Goal: Task Accomplishment & Management: Manage account settings

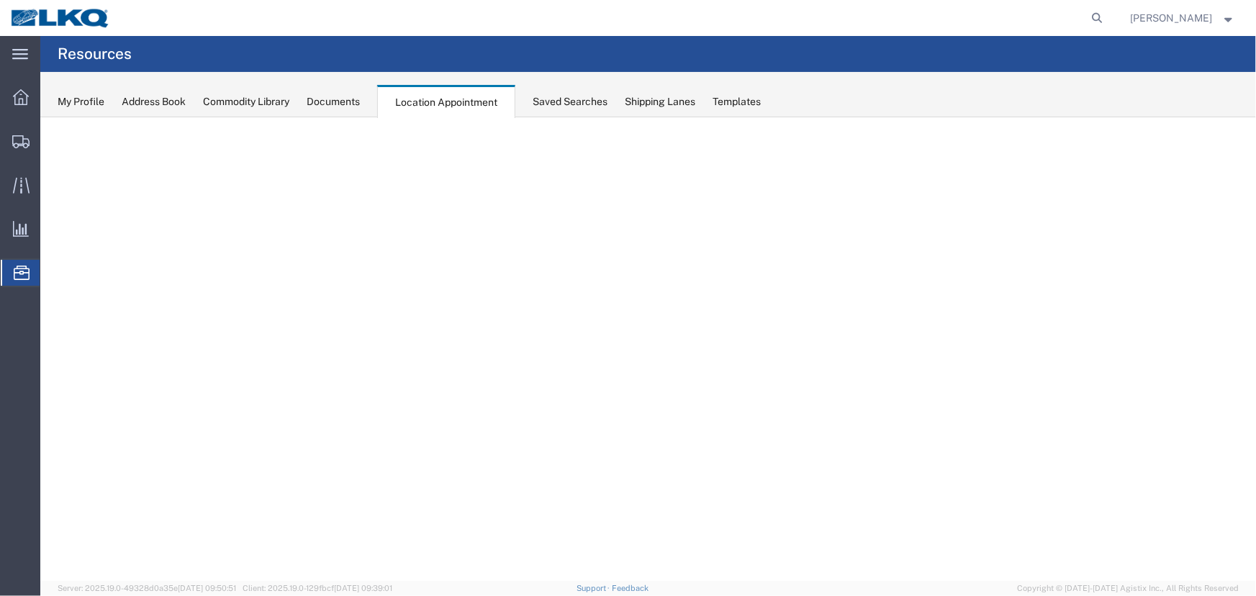
select select "27634"
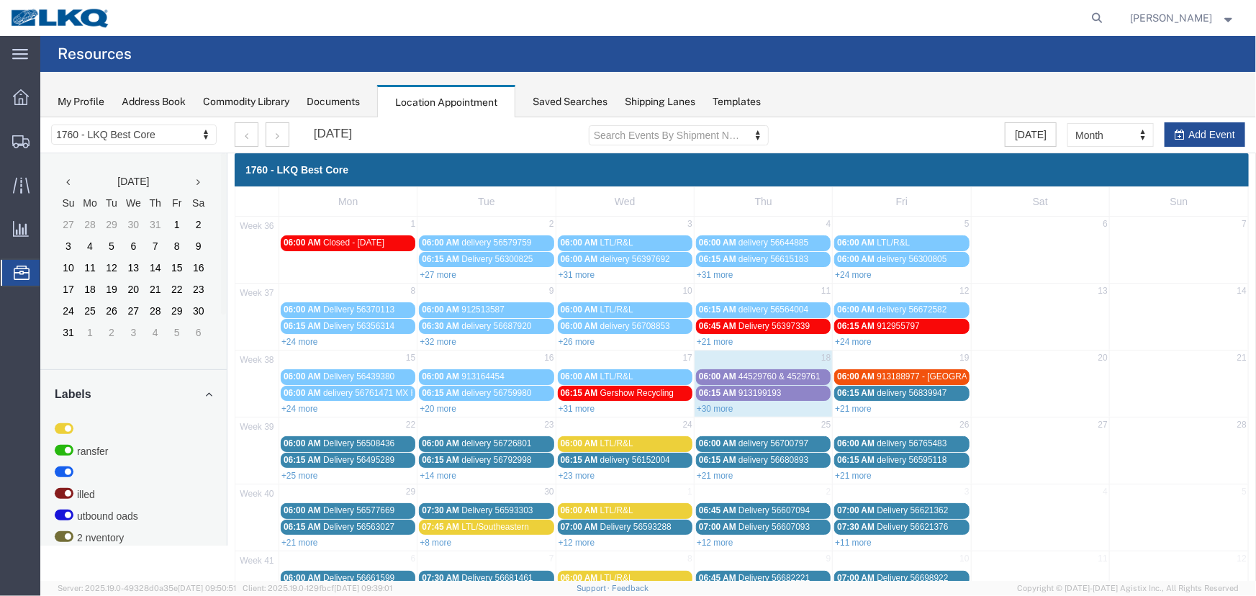
click at [553, 101] on div "Saved Searches" at bounding box center [569, 101] width 75 height 15
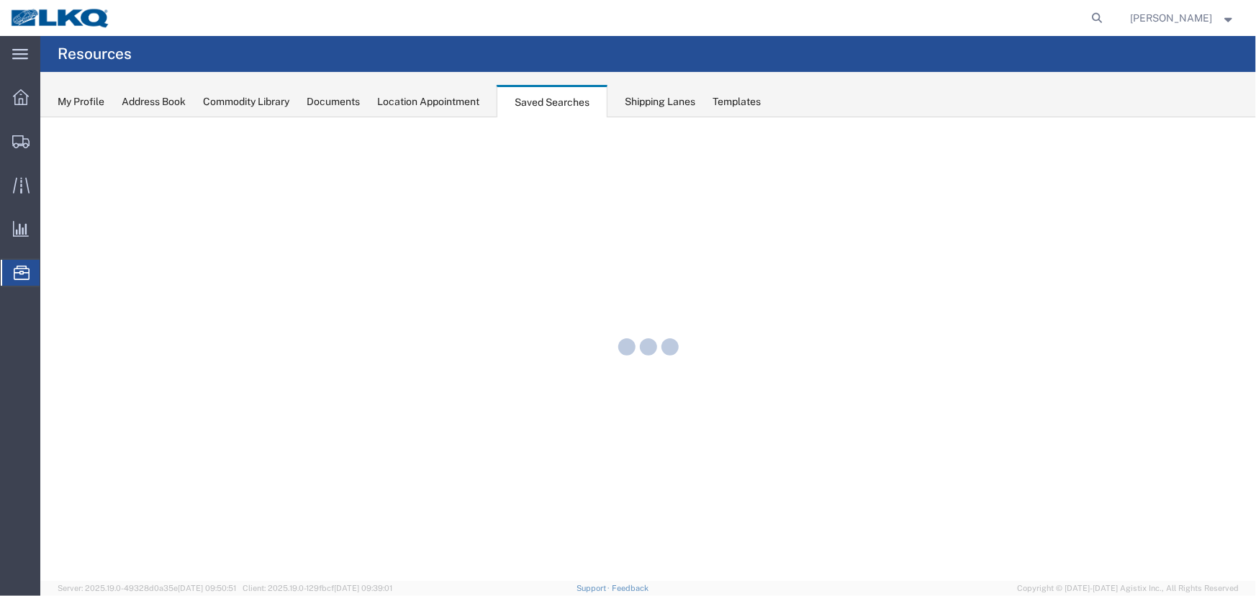
click at [433, 100] on div "Location Appointment" at bounding box center [428, 101] width 102 height 15
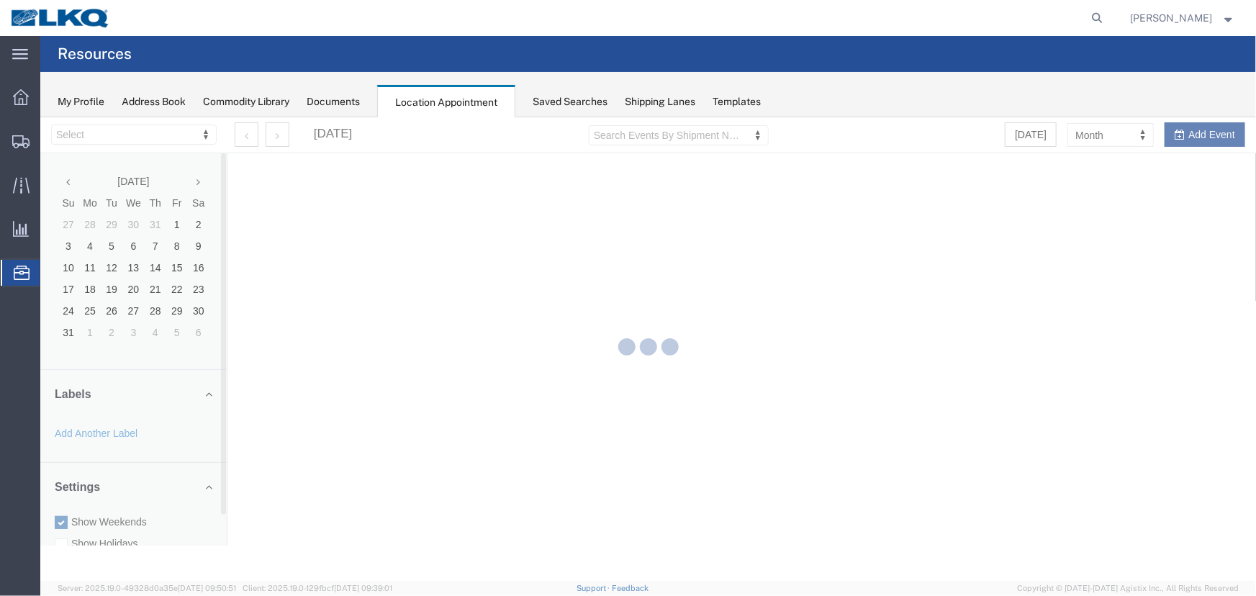
select select "27634"
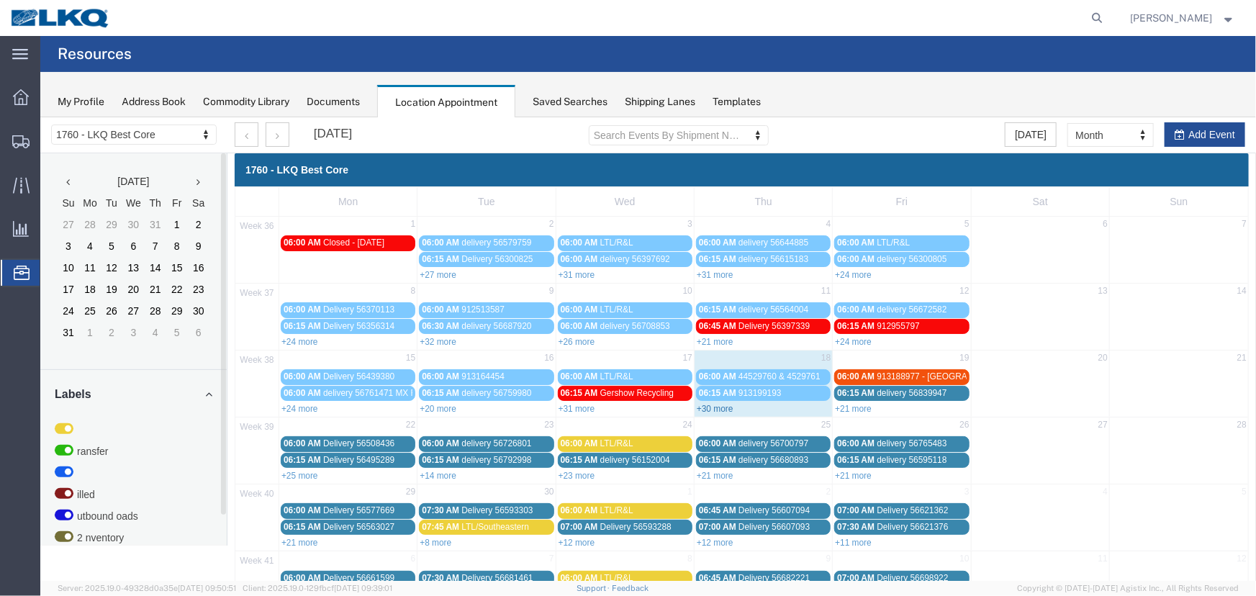
click at [718, 403] on link "+30 more" at bounding box center [714, 408] width 37 height 10
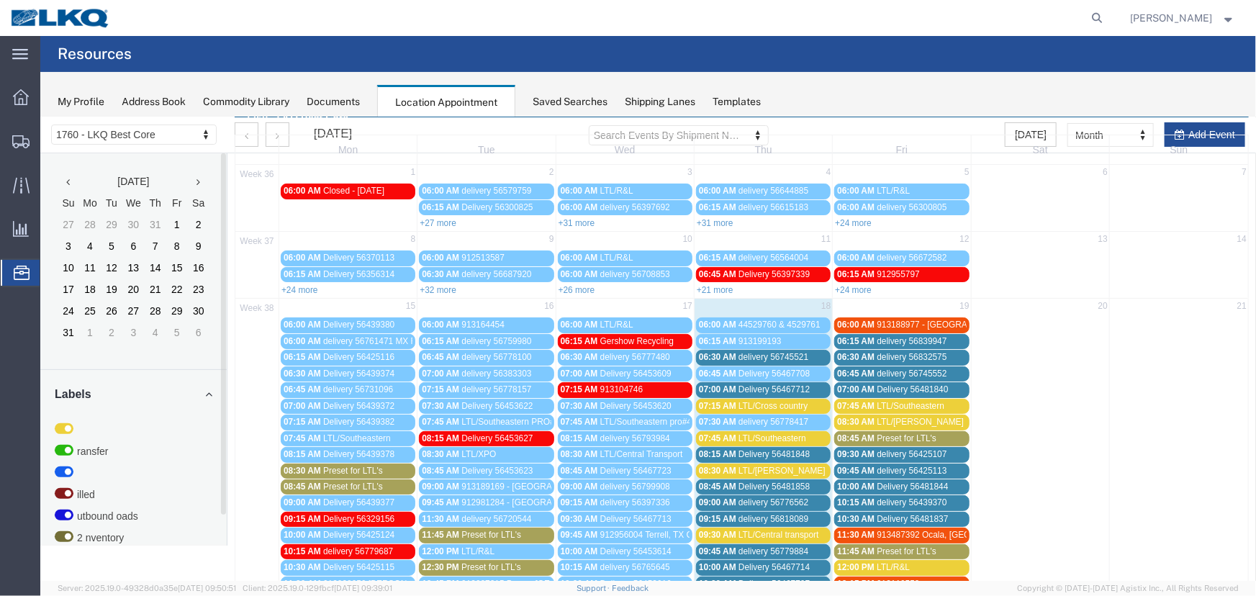
scroll to position [130, 0]
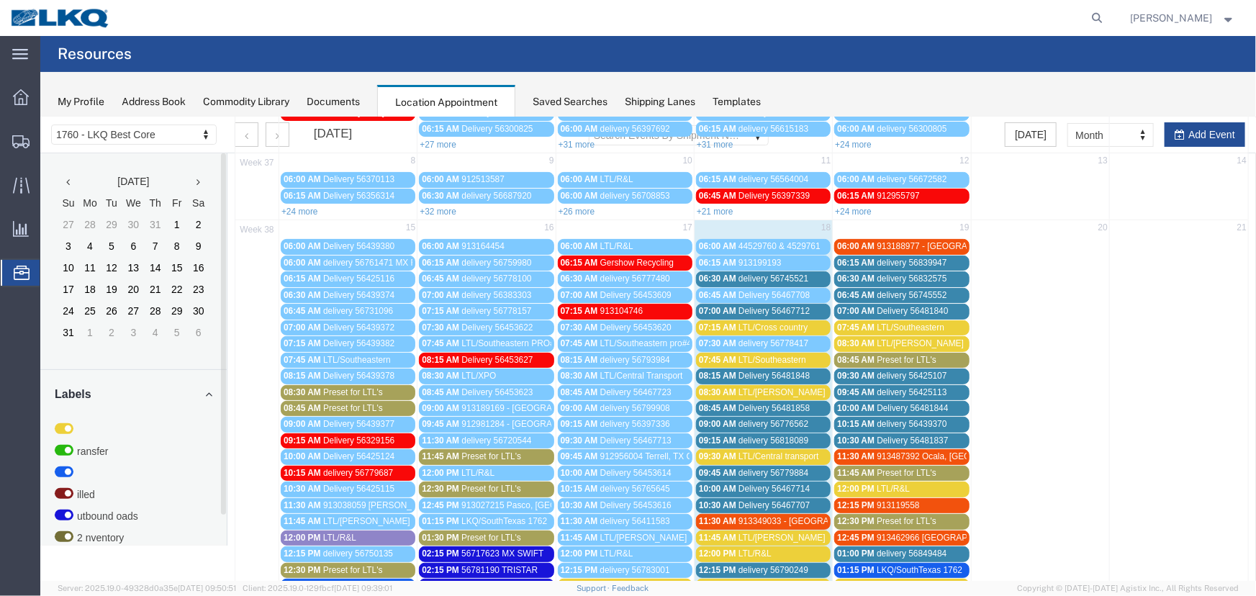
click at [791, 359] on span "LTL/Southeastern" at bounding box center [772, 359] width 68 height 10
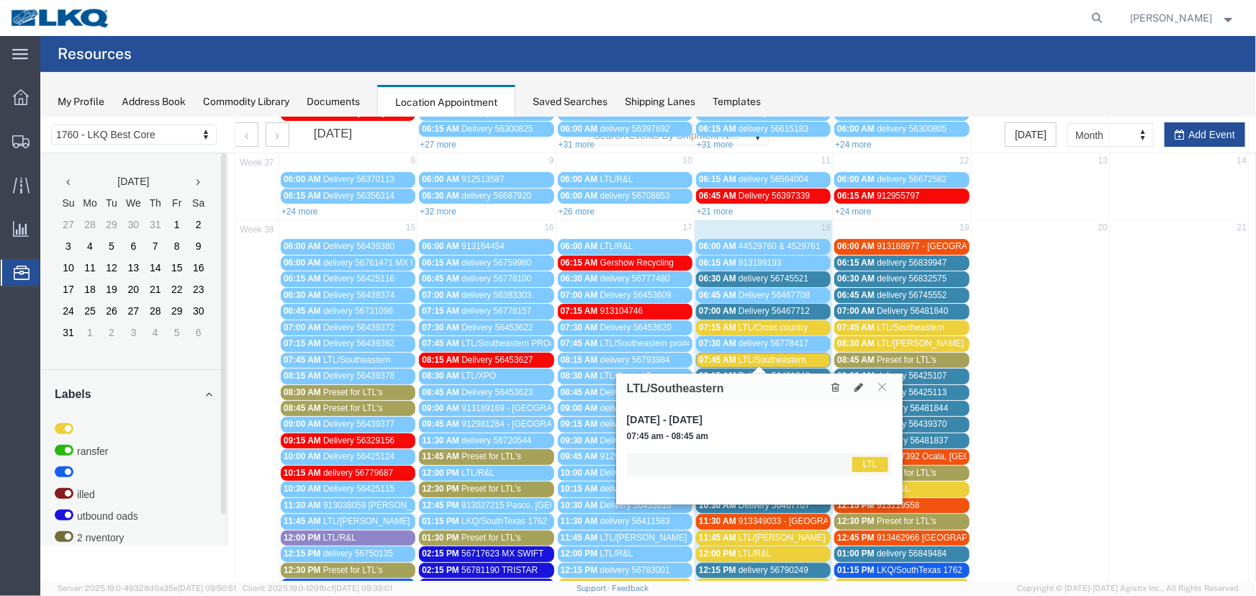
click at [753, 358] on span "LTL/Southeastern" at bounding box center [772, 359] width 68 height 10
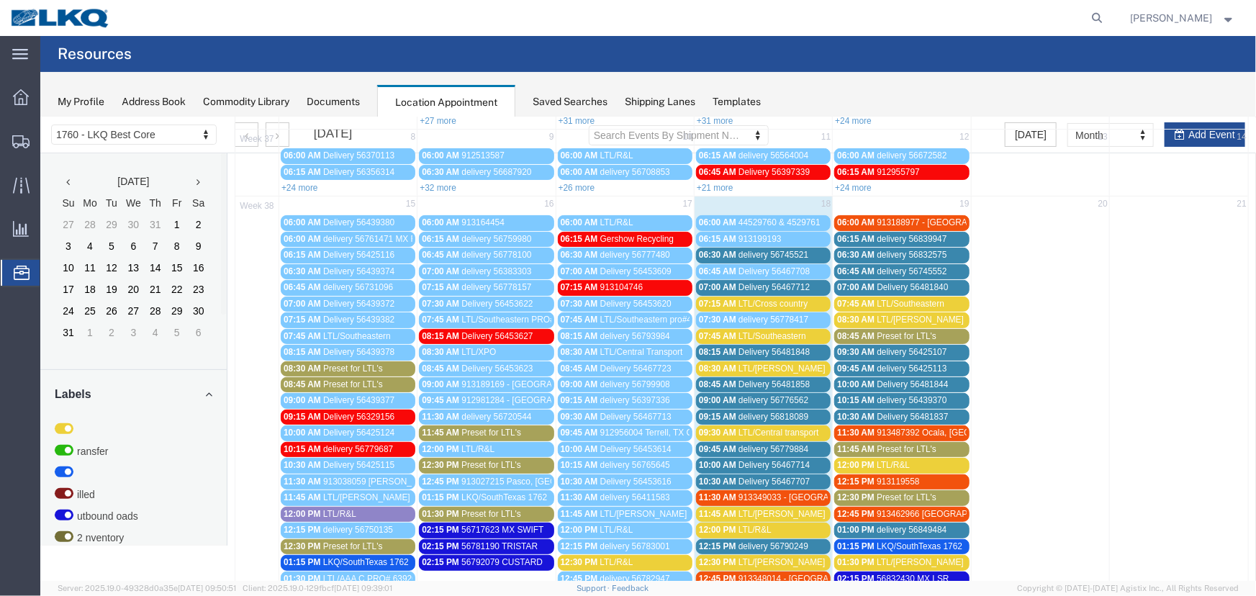
scroll to position [196, 0]
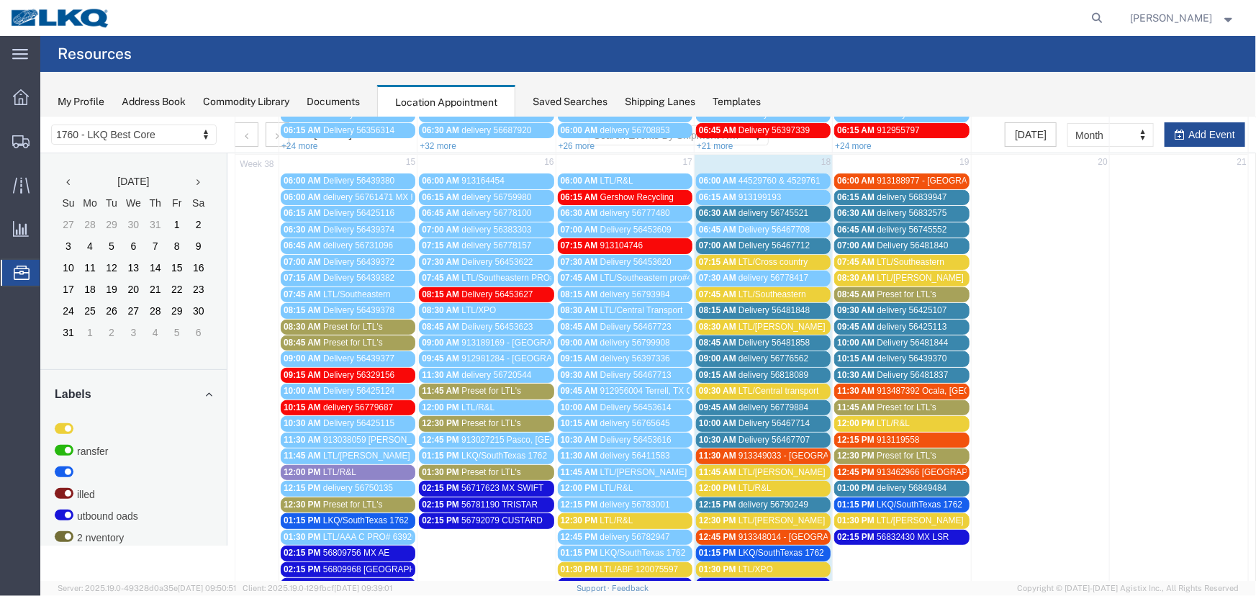
click at [769, 327] on span "LTL/[PERSON_NAME] pro# 2519845 *aptt 0915*" at bounding box center [831, 326] width 187 height 10
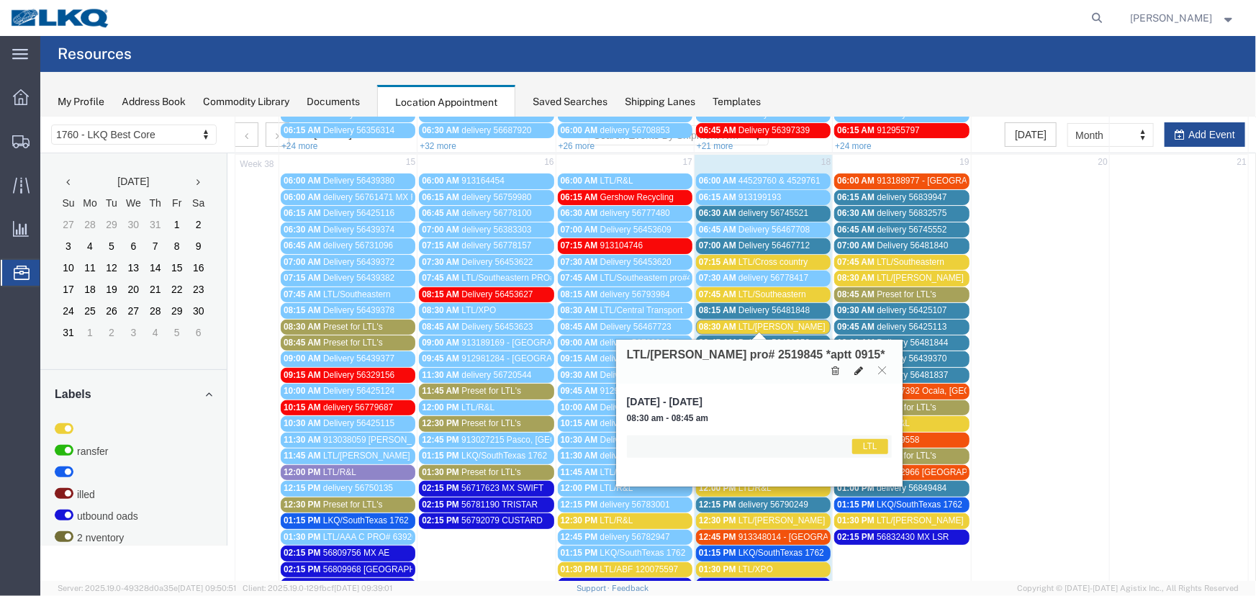
click at [853, 365] on icon at bounding box center [857, 370] width 9 height 10
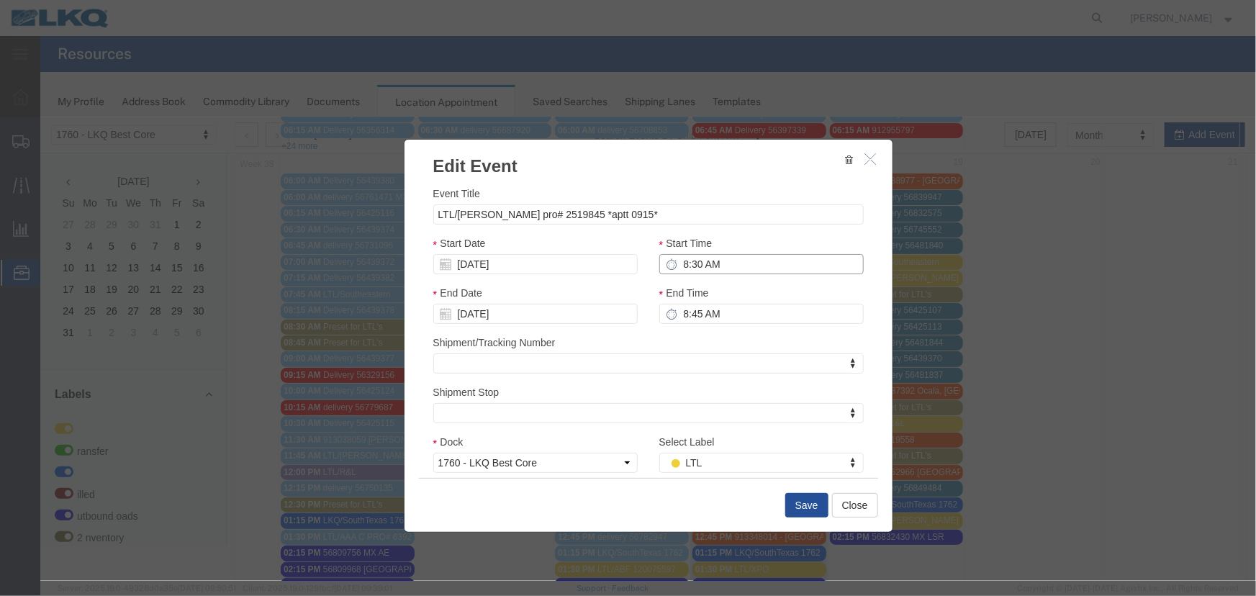
click at [734, 266] on input "8:30 AM" at bounding box center [760, 263] width 204 height 20
type input "9:30 AM"
type input "10:30 AM"
type input "9:15 AM"
type input "10:15 AM"
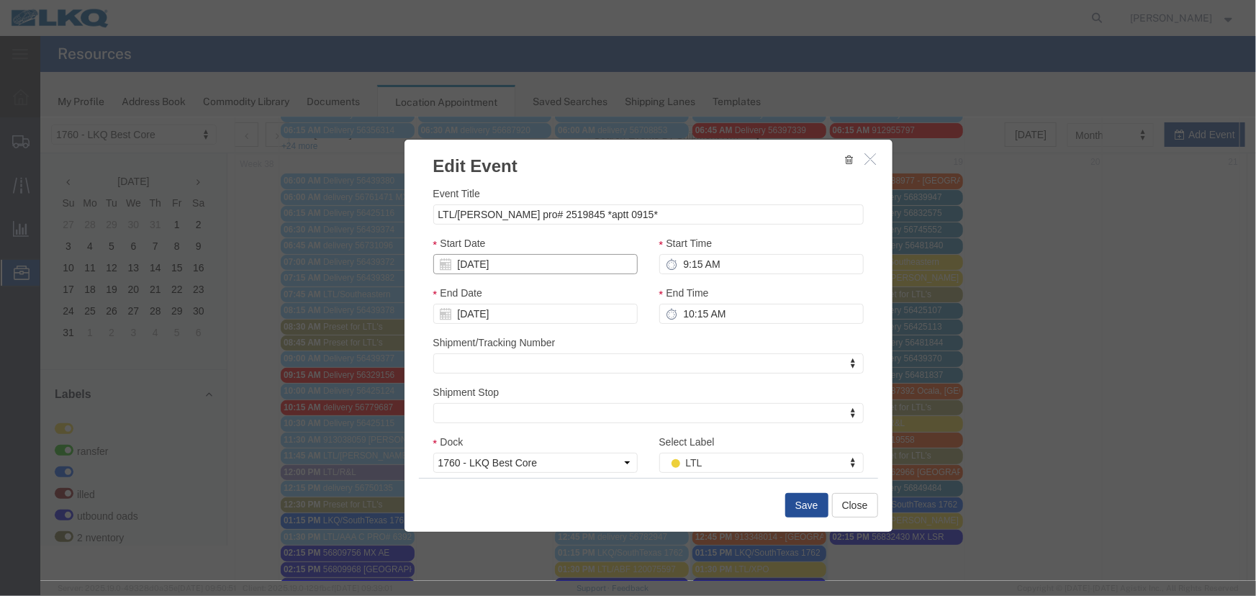
click at [546, 258] on input "[DATE]" at bounding box center [534, 263] width 204 height 20
click at [556, 372] on td "19" at bounding box center [551, 376] width 22 height 22
type input "[DATE]"
click at [805, 499] on button "Save" at bounding box center [805, 504] width 43 height 24
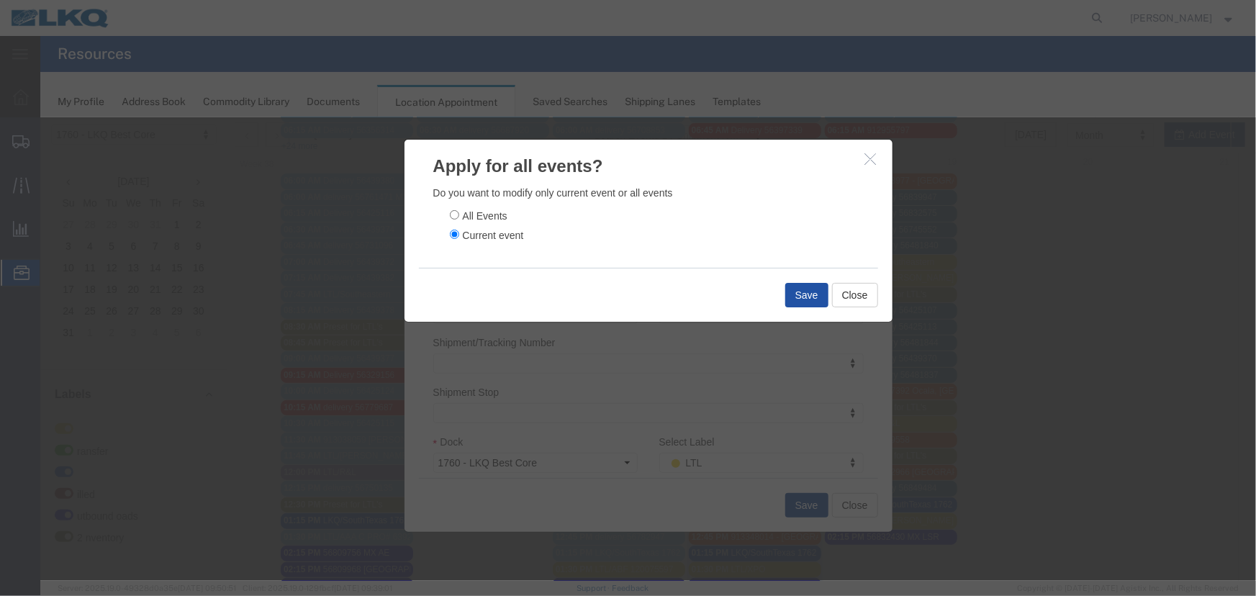
click at [798, 291] on button "Save" at bounding box center [805, 294] width 43 height 24
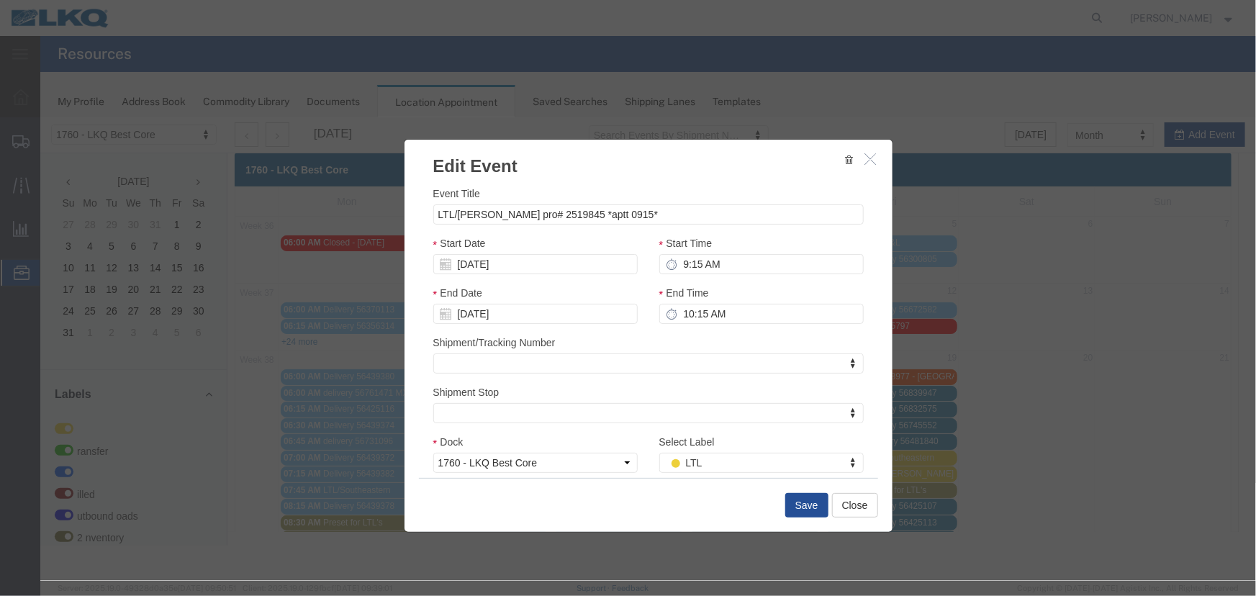
scroll to position [0, 0]
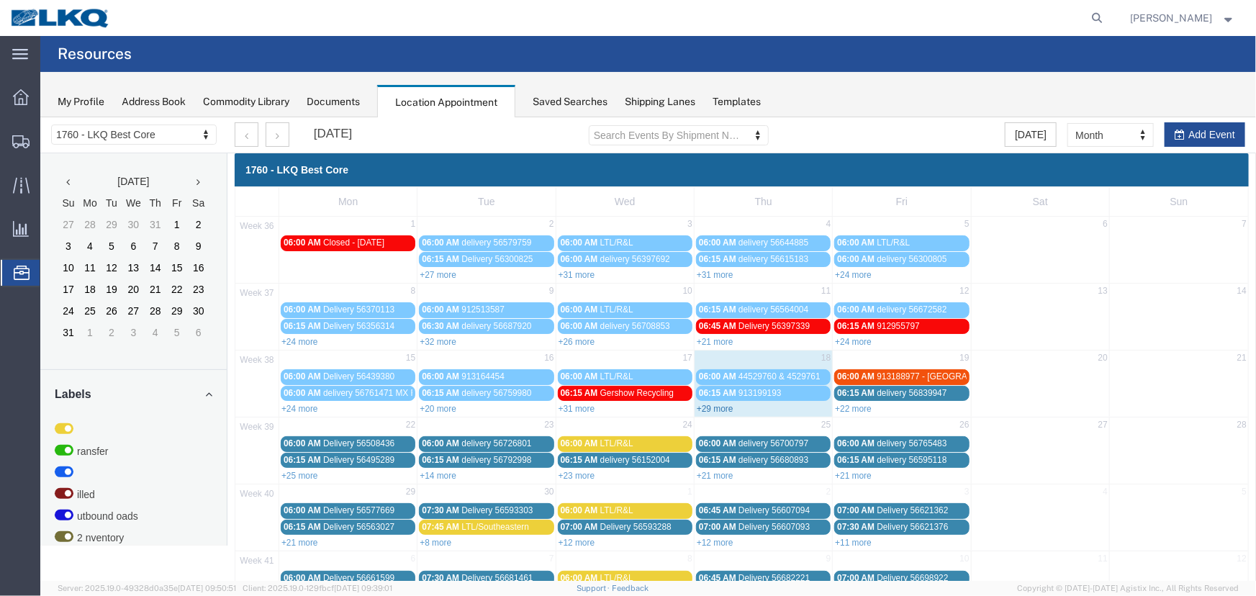
click at [708, 403] on link "+29 more" at bounding box center [714, 408] width 37 height 10
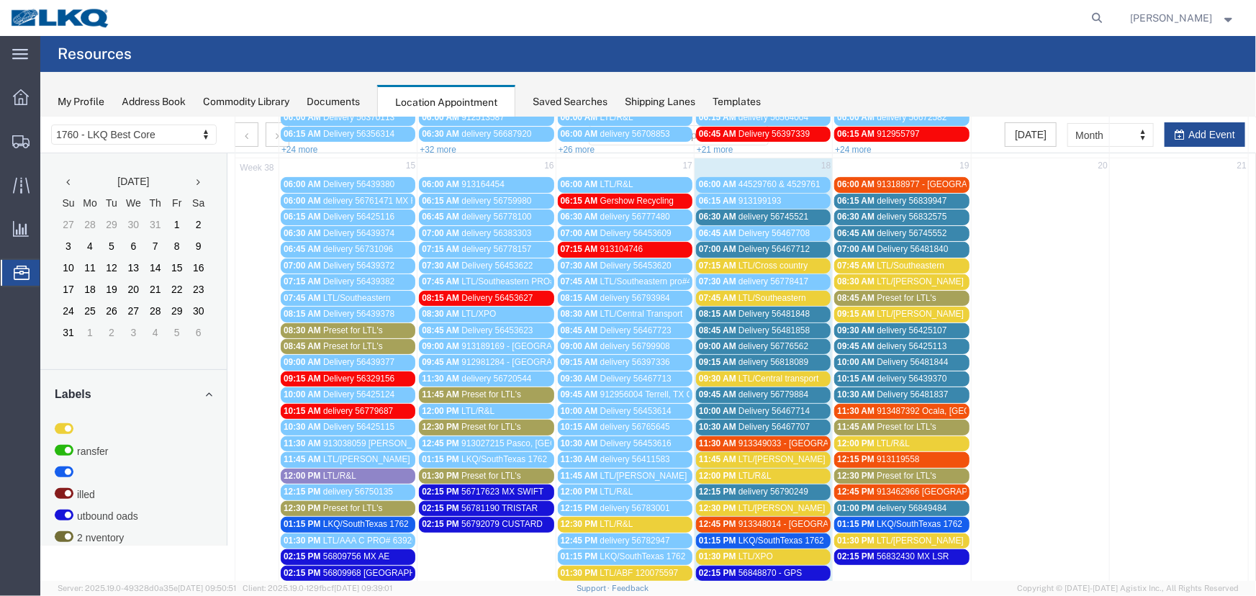
scroll to position [261, 0]
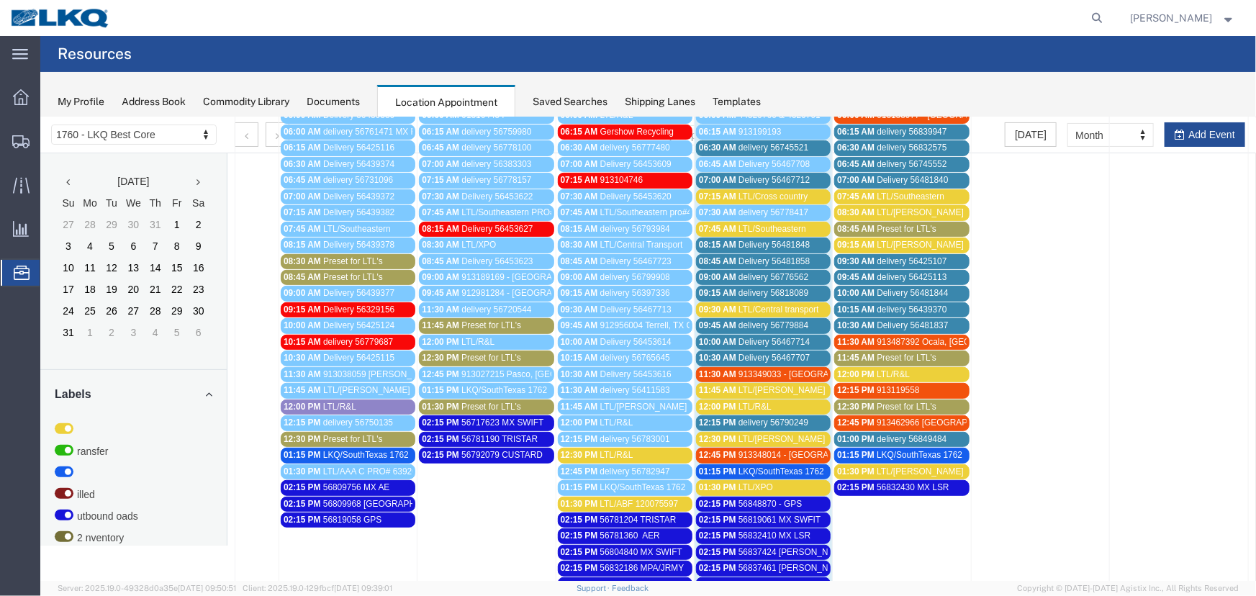
click at [546, 104] on div "Saved Searches" at bounding box center [569, 101] width 75 height 15
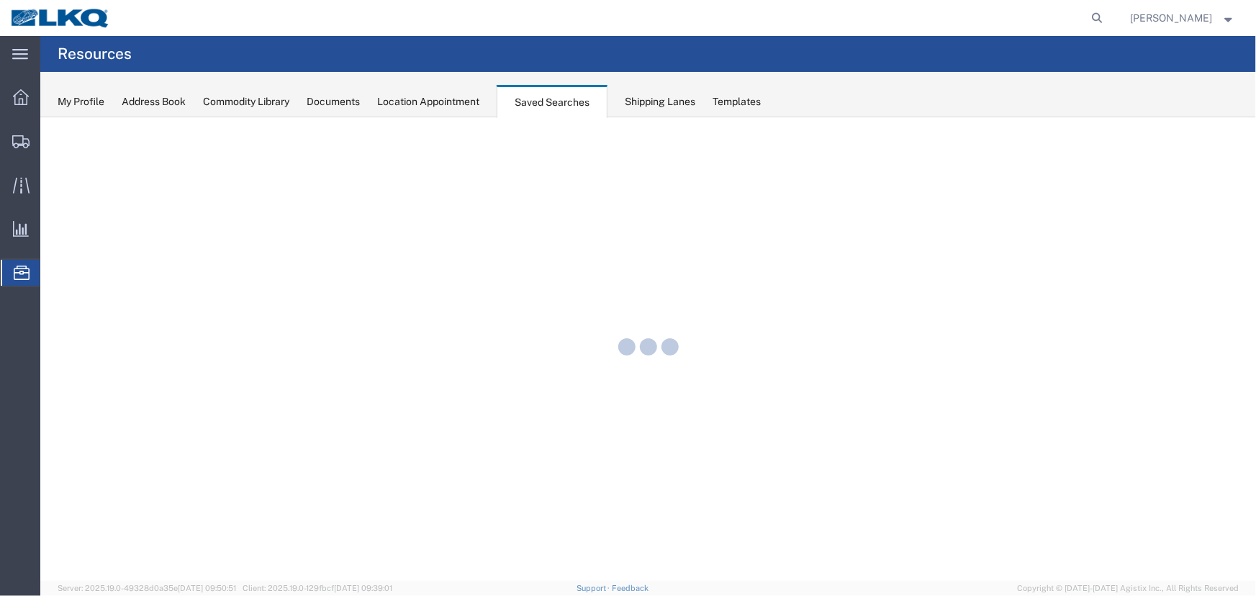
click at [461, 99] on div "Location Appointment" at bounding box center [428, 101] width 102 height 15
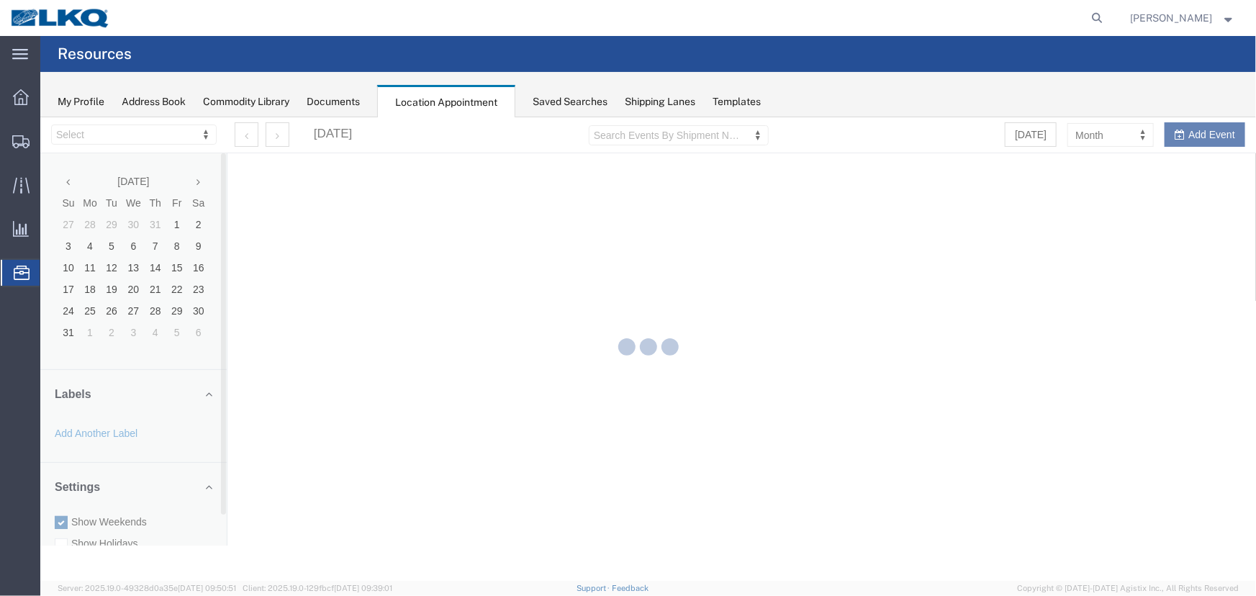
select select "27634"
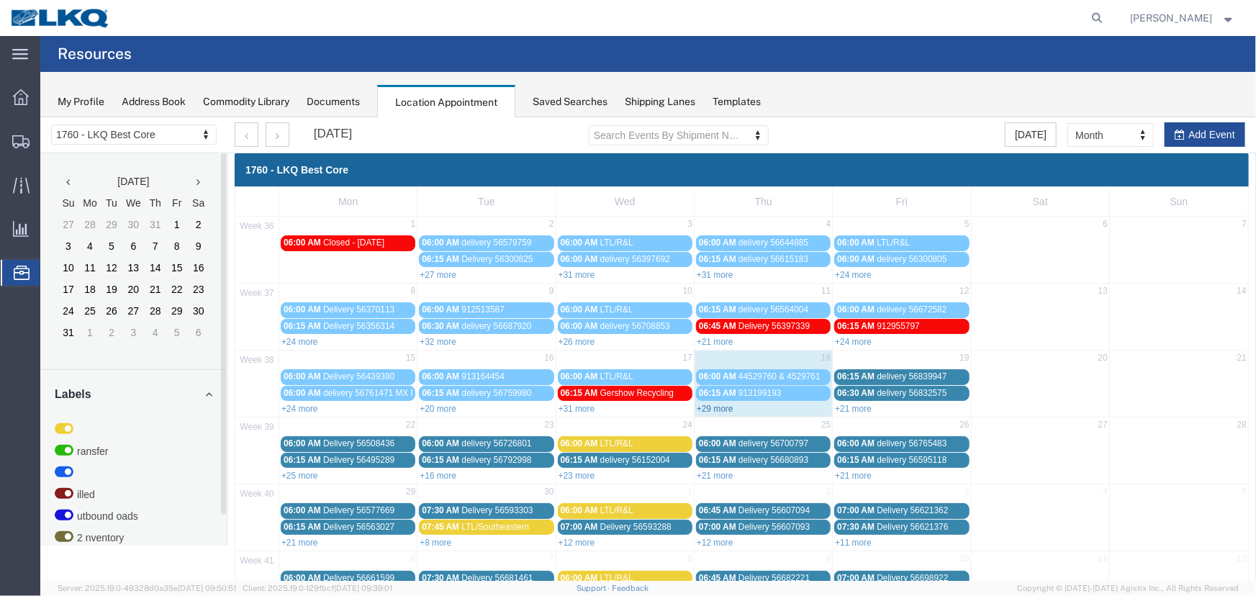
click at [704, 408] on link "+29 more" at bounding box center [714, 408] width 37 height 10
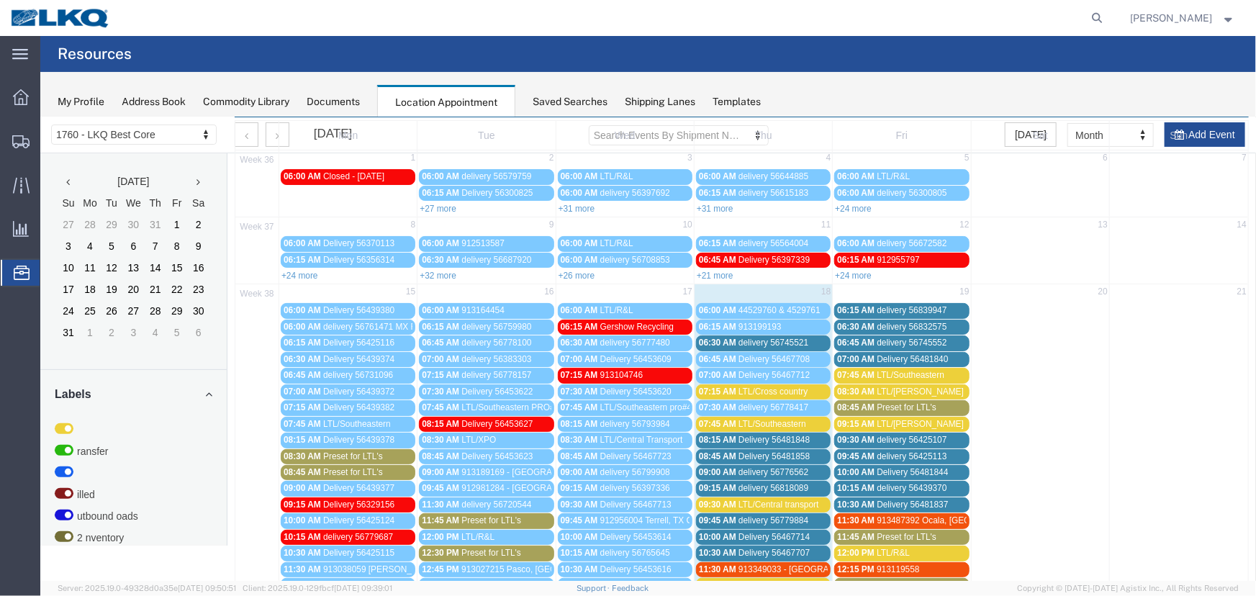
scroll to position [261, 0]
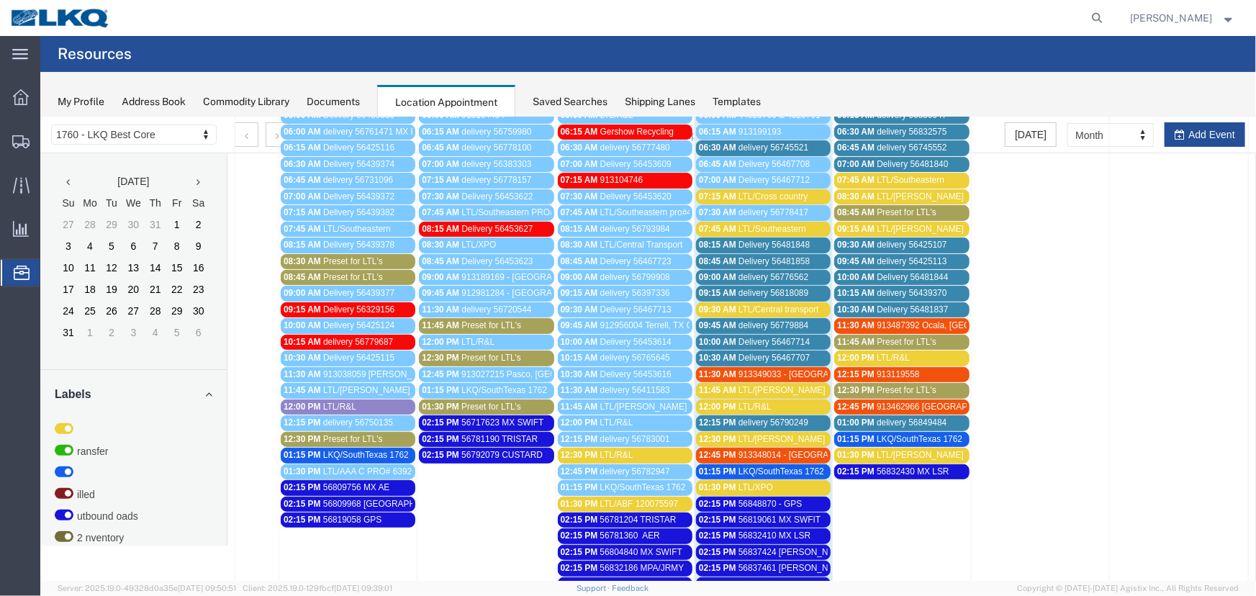
click at [623, 449] on span "LTL/R&L" at bounding box center [615, 454] width 33 height 10
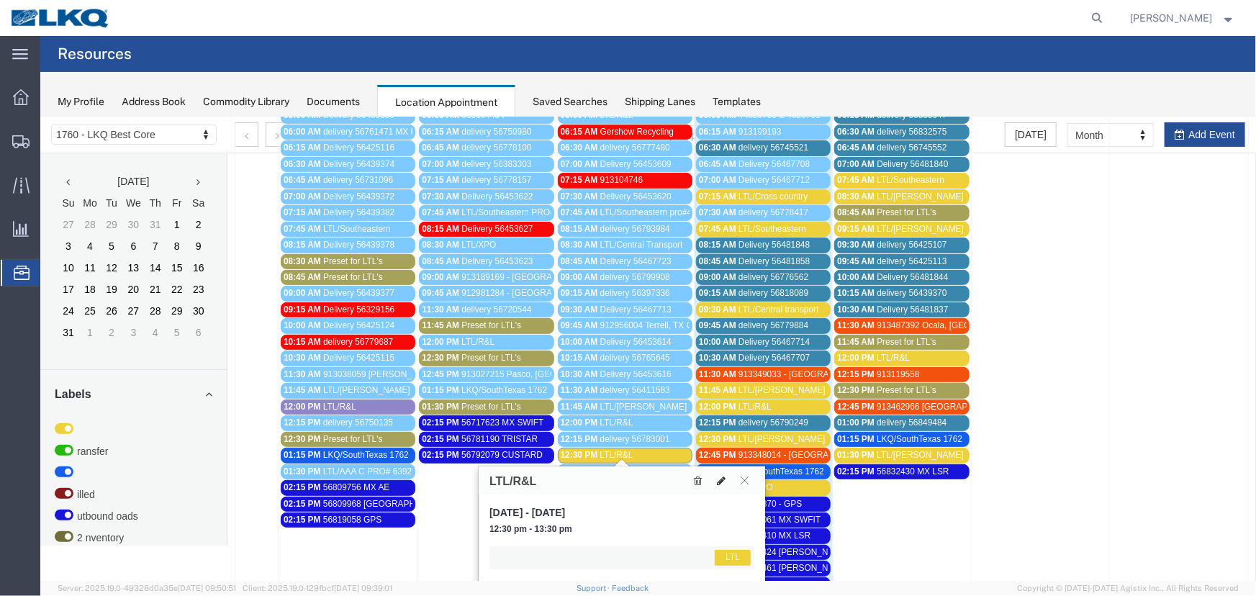
click at [720, 477] on icon at bounding box center [720, 480] width 9 height 10
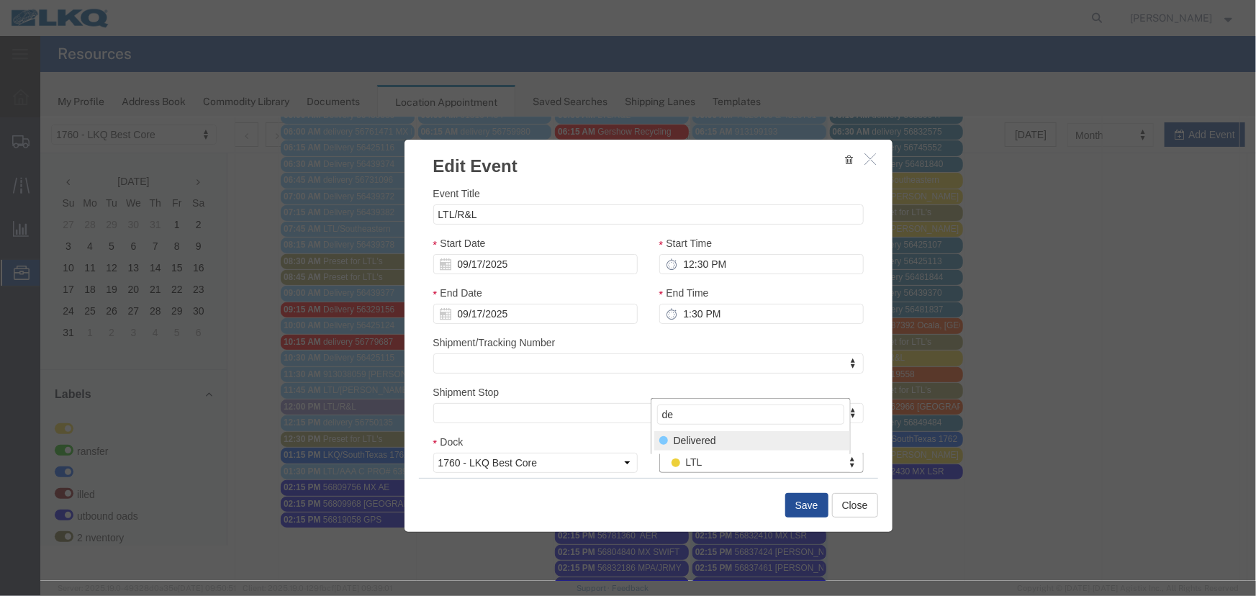
type input "de"
select select "40"
click at [791, 503] on button "Save" at bounding box center [805, 504] width 43 height 24
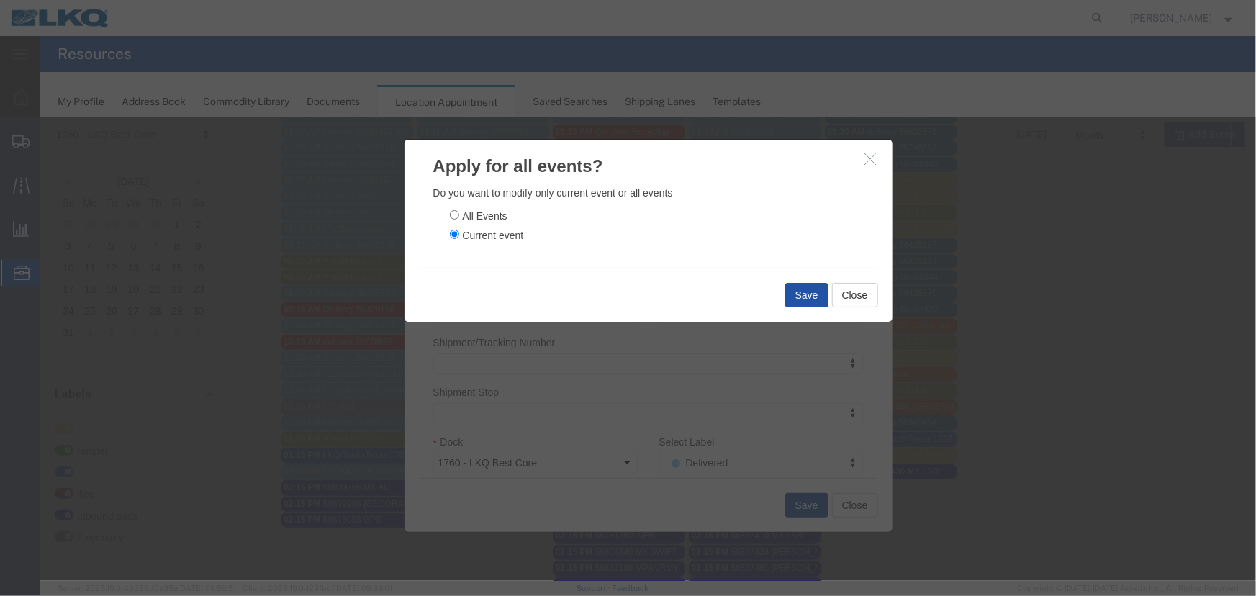
click at [807, 298] on button "Save" at bounding box center [805, 294] width 43 height 24
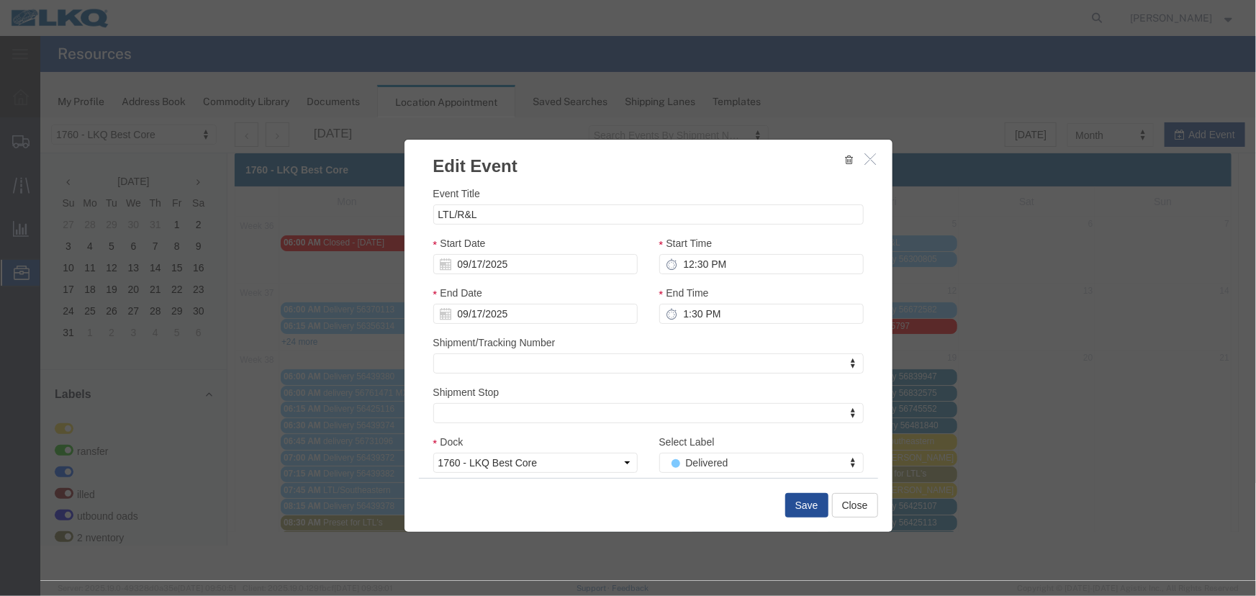
scroll to position [0, 0]
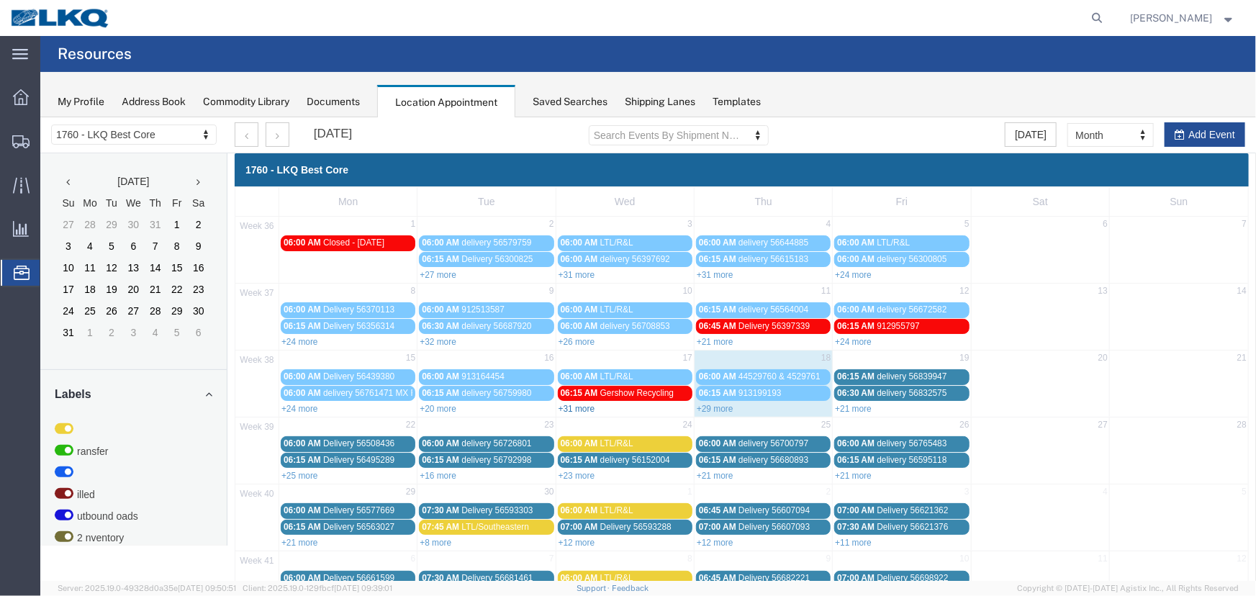
click at [561, 403] on link "+31 more" at bounding box center [576, 408] width 37 height 10
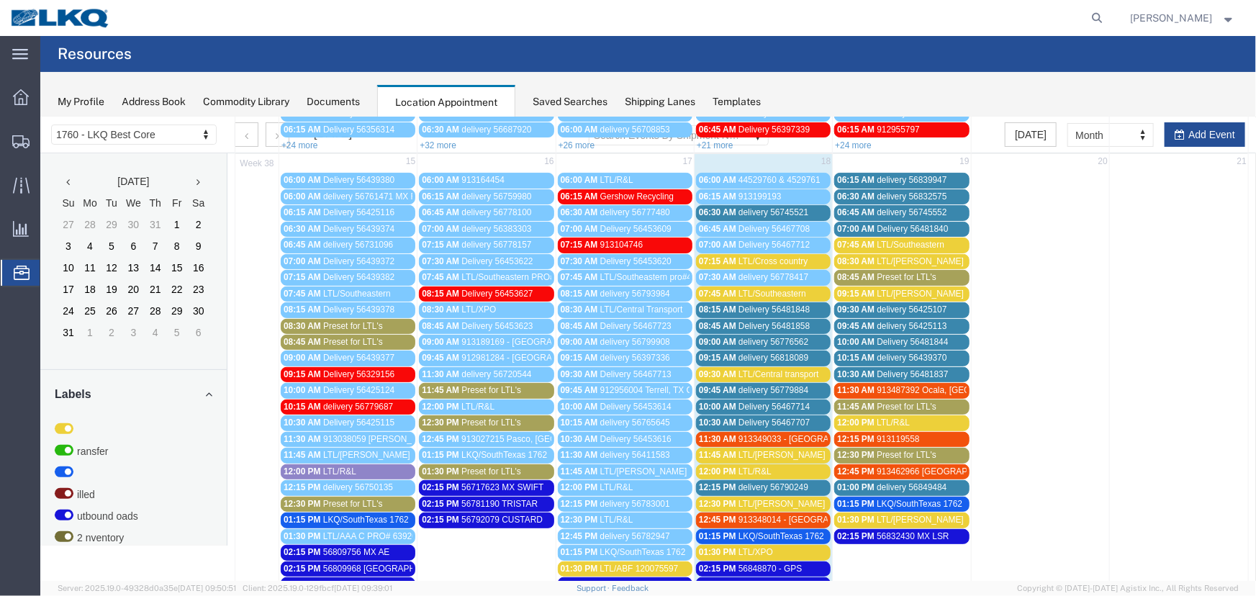
scroll to position [196, 0]
click at [786, 438] on span "913349033 - [GEOGRAPHIC_DATA], [GEOGRAPHIC_DATA]" at bounding box center [854, 439] width 233 height 10
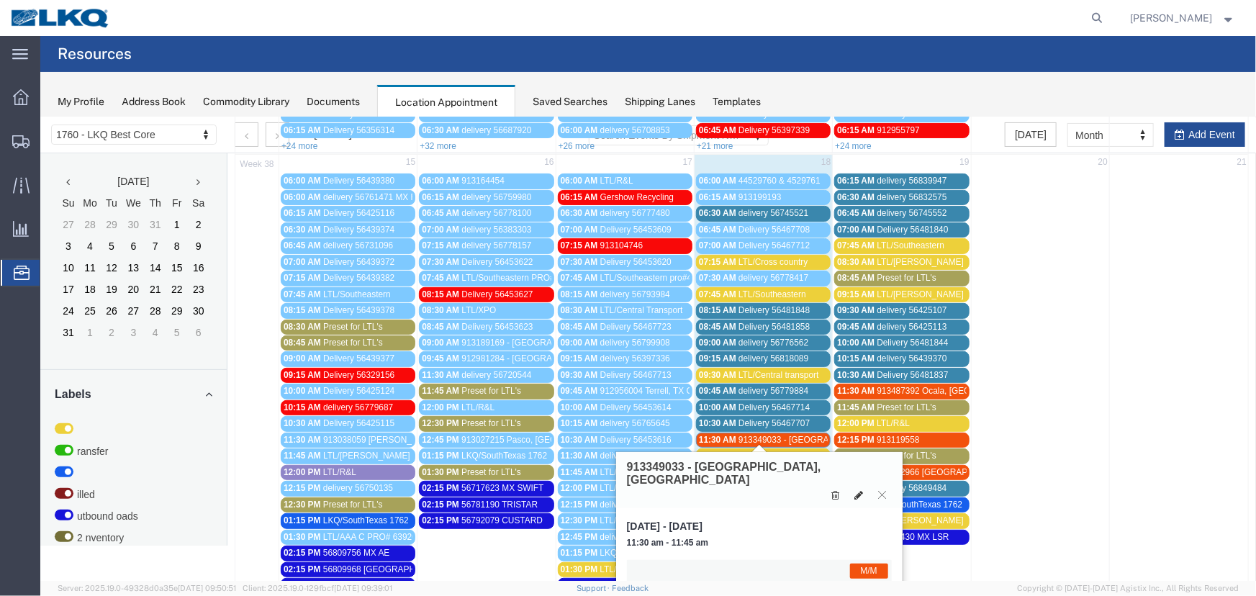
click at [856, 489] on icon at bounding box center [857, 494] width 9 height 10
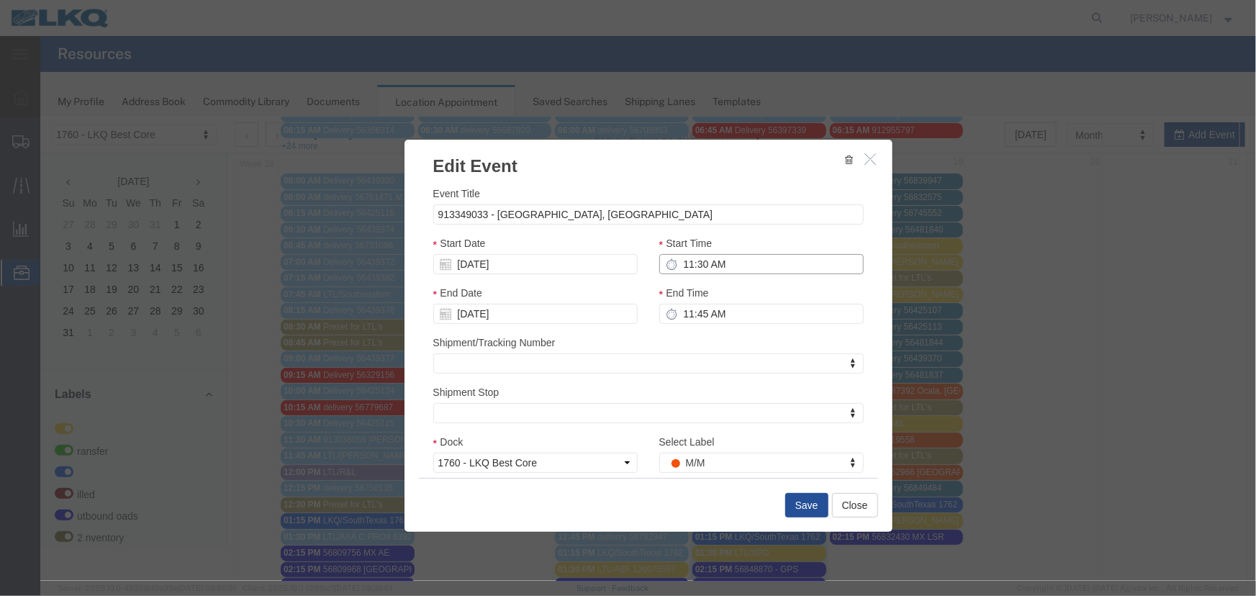
click at [731, 263] on input "11:30 AM" at bounding box center [760, 263] width 204 height 20
type input "12:30 AM"
type input "1:30 AM"
type input "12:30 PM"
type input "1:30 PM"
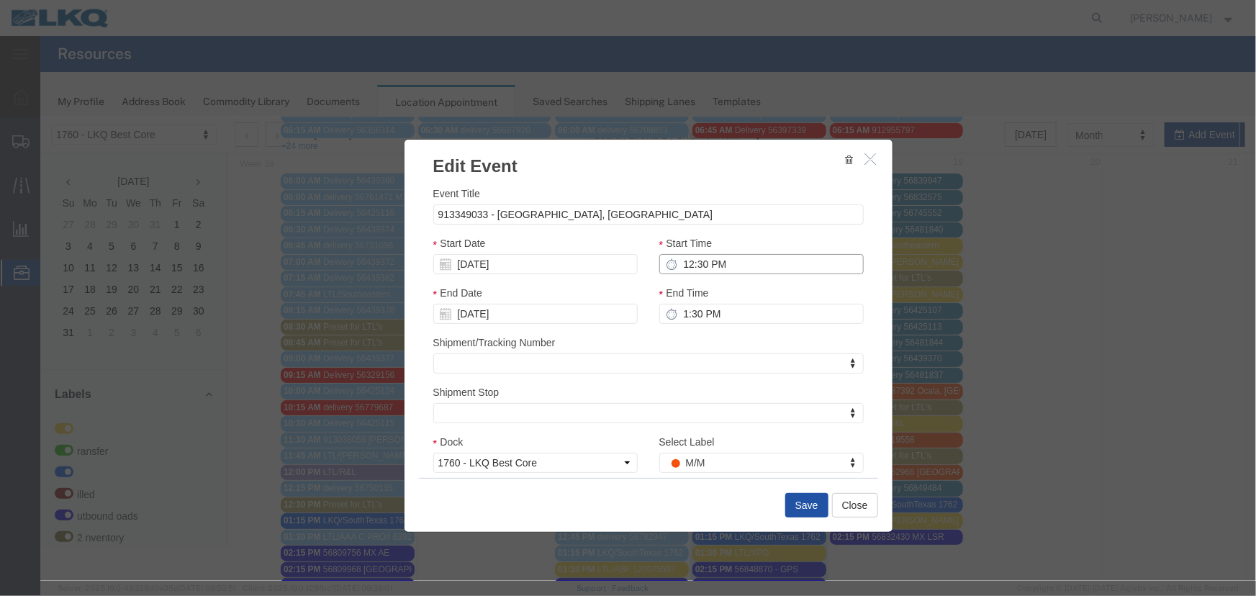
type input "12:30 PM"
click at [804, 502] on button "Save" at bounding box center [805, 504] width 43 height 24
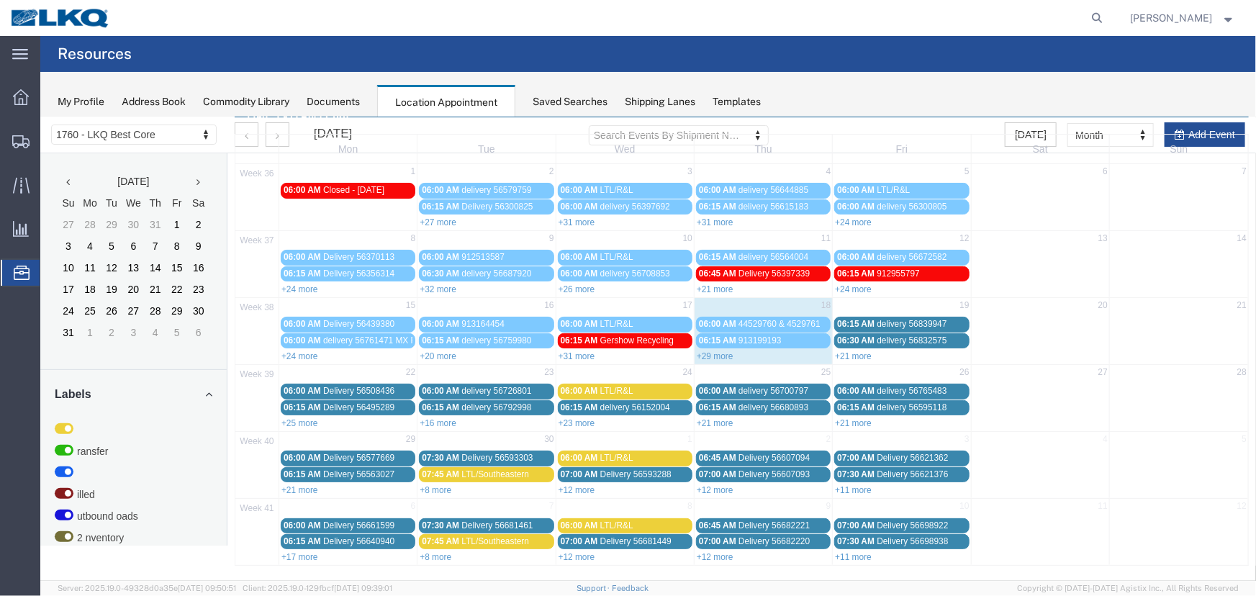
scroll to position [0, 0]
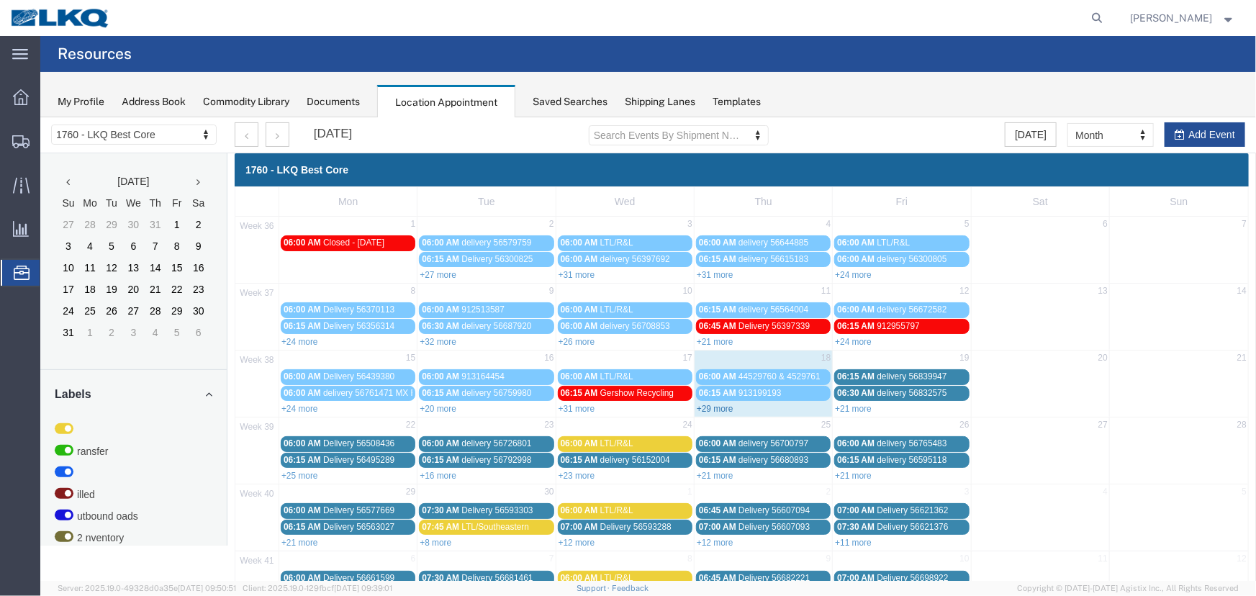
click at [704, 403] on link "+29 more" at bounding box center [714, 408] width 37 height 10
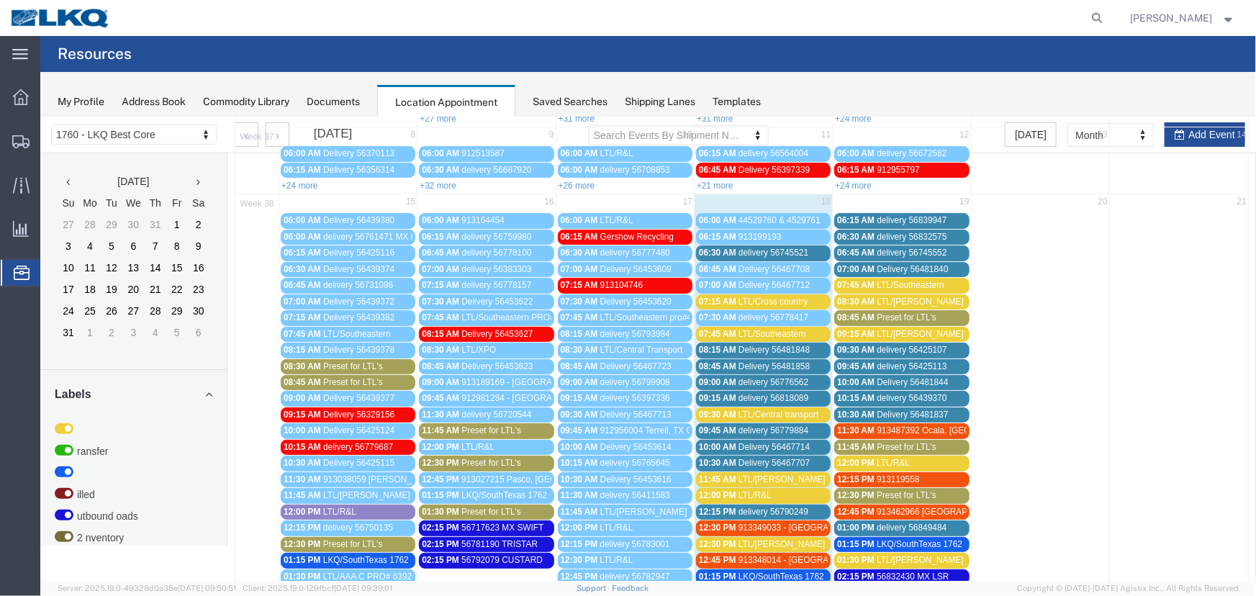
scroll to position [327, 0]
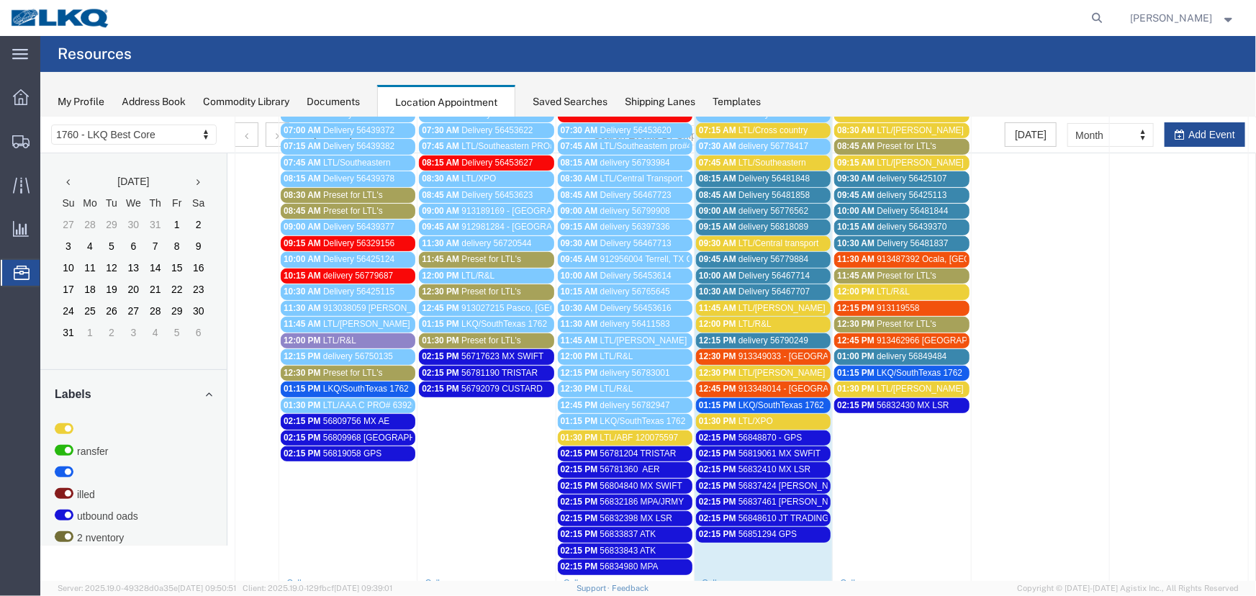
click at [760, 368] on span "LTL/[PERSON_NAME]" at bounding box center [781, 372] width 87 height 10
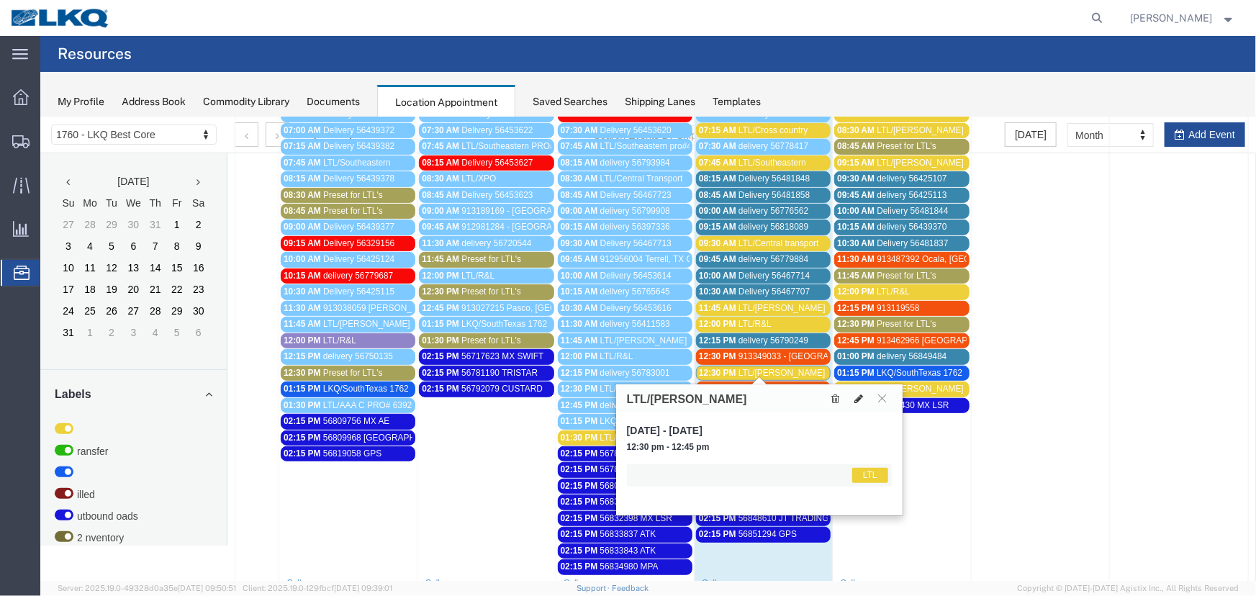
click at [856, 399] on icon at bounding box center [857, 398] width 9 height 10
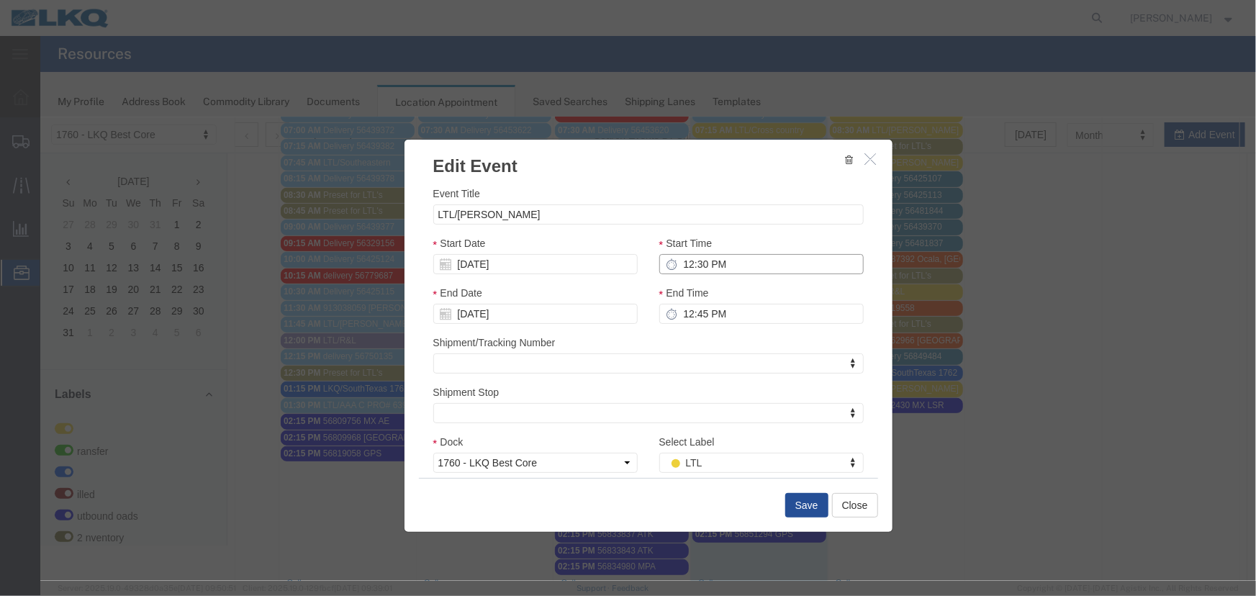
click at [761, 263] on input "12:30 PM" at bounding box center [760, 263] width 204 height 20
type input "11:30 PM"
type input "12:30 AM"
type input "11:30 AM"
type input "12:30 PM"
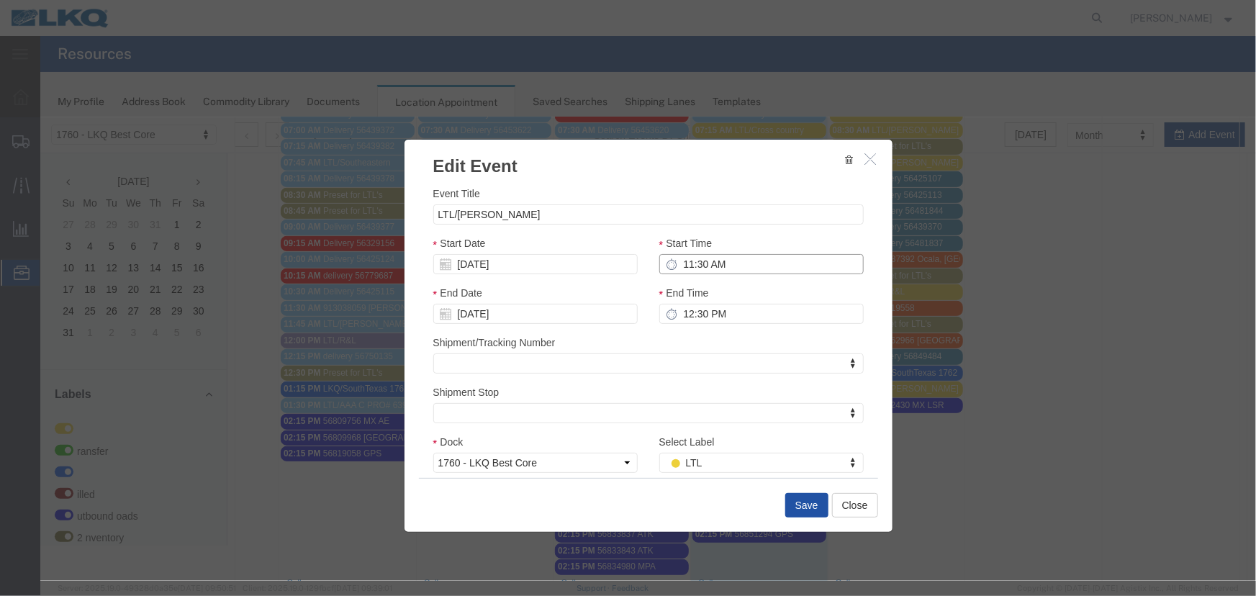
type input "11:30 AM"
drag, startPoint x: 800, startPoint y: 499, endPoint x: 783, endPoint y: 472, distance: 32.3
click at [798, 499] on button "Save" at bounding box center [805, 504] width 43 height 24
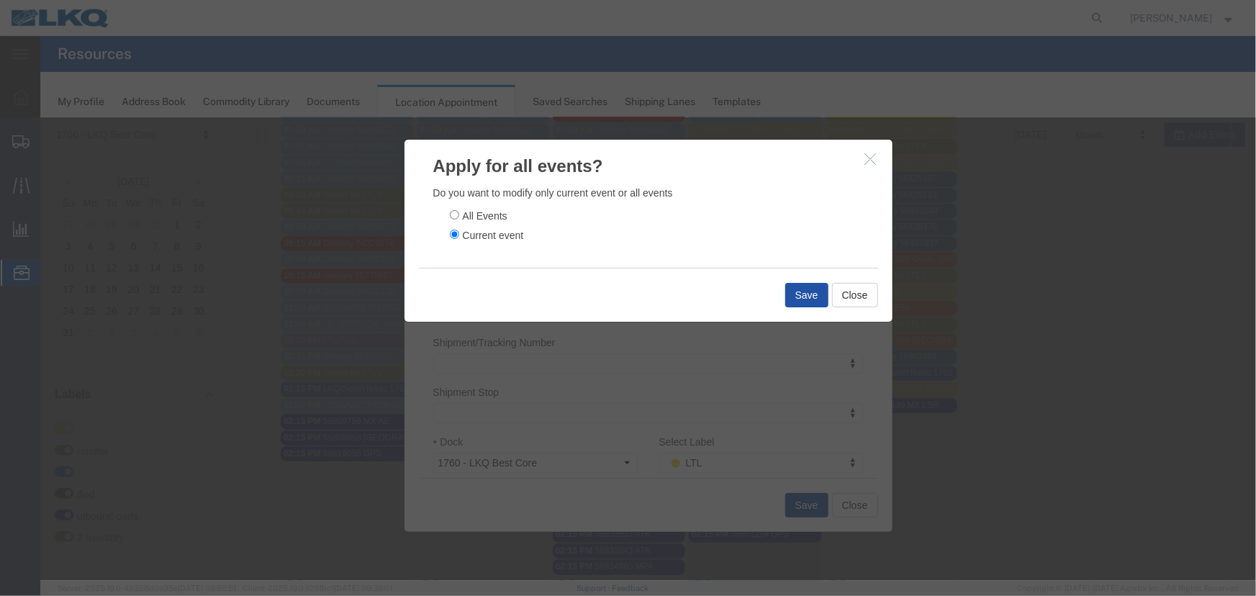
click at [807, 299] on button "Save" at bounding box center [805, 294] width 43 height 24
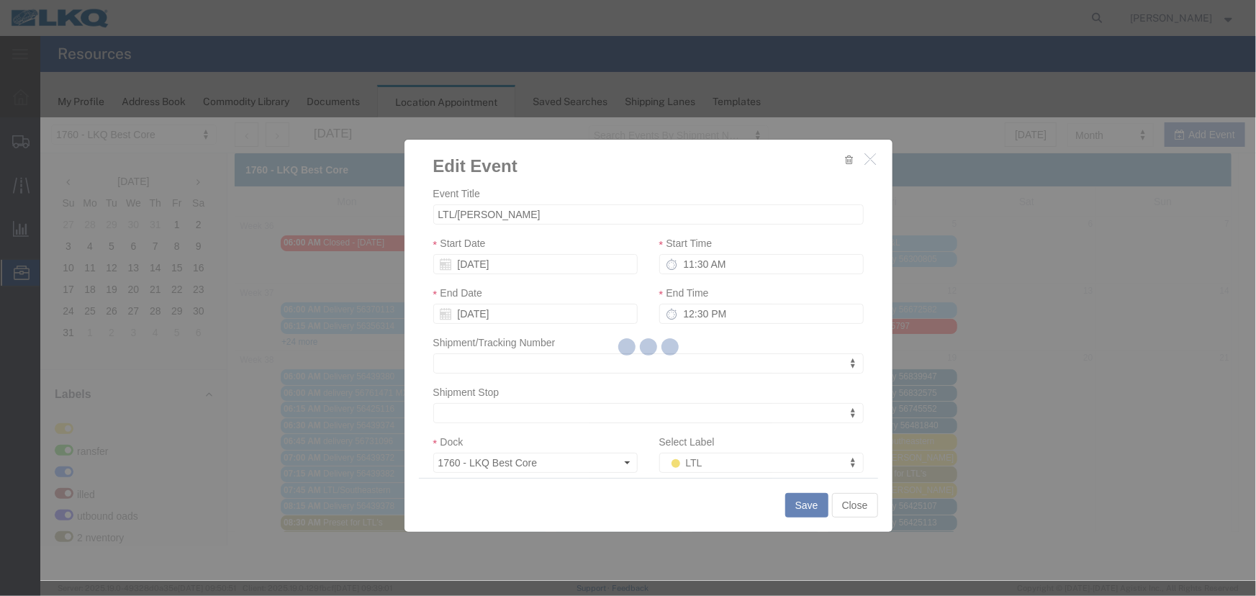
scroll to position [0, 0]
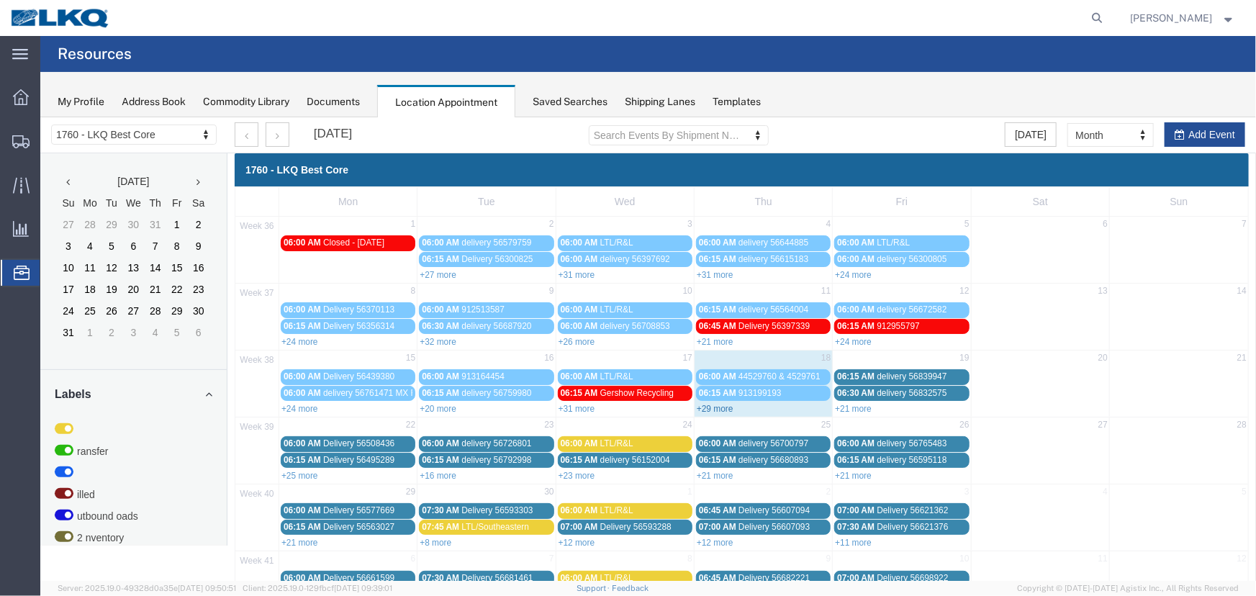
click at [720, 407] on link "+29 more" at bounding box center [714, 408] width 37 height 10
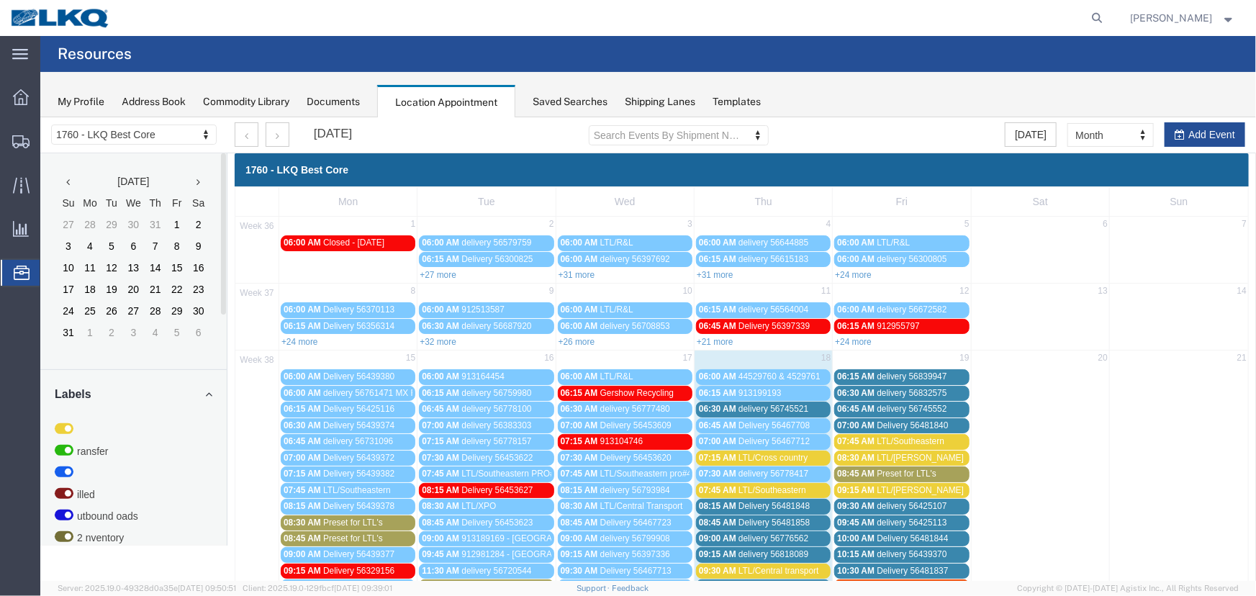
click at [347, 98] on div "Documents" at bounding box center [333, 101] width 53 height 15
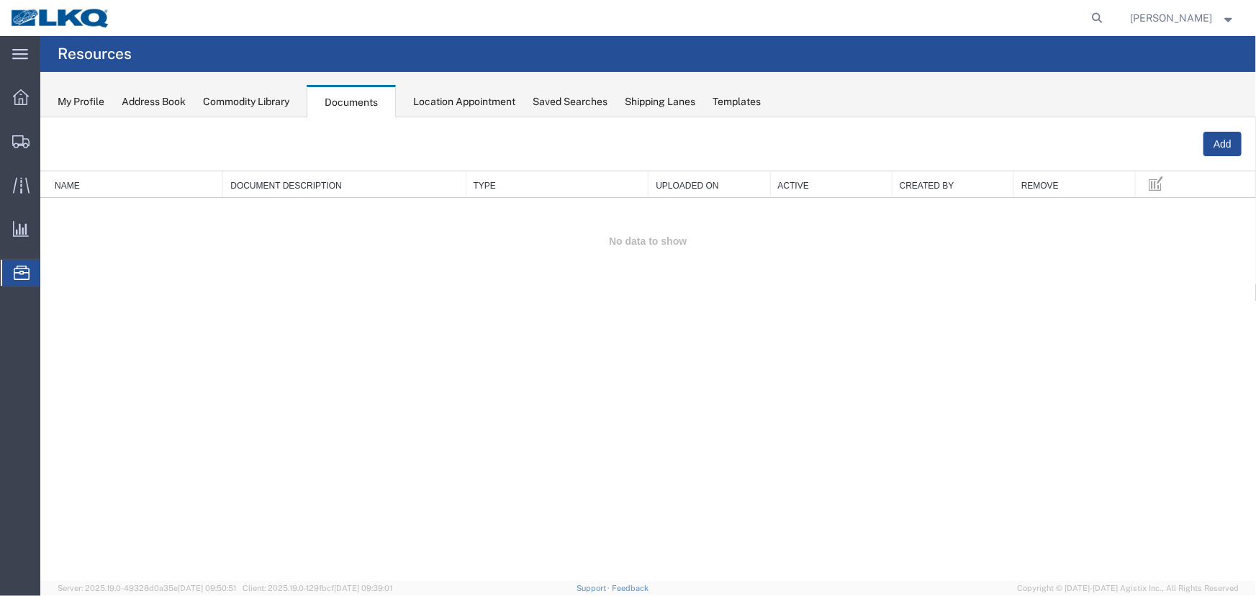
click at [465, 107] on div "Location Appointment" at bounding box center [464, 101] width 102 height 15
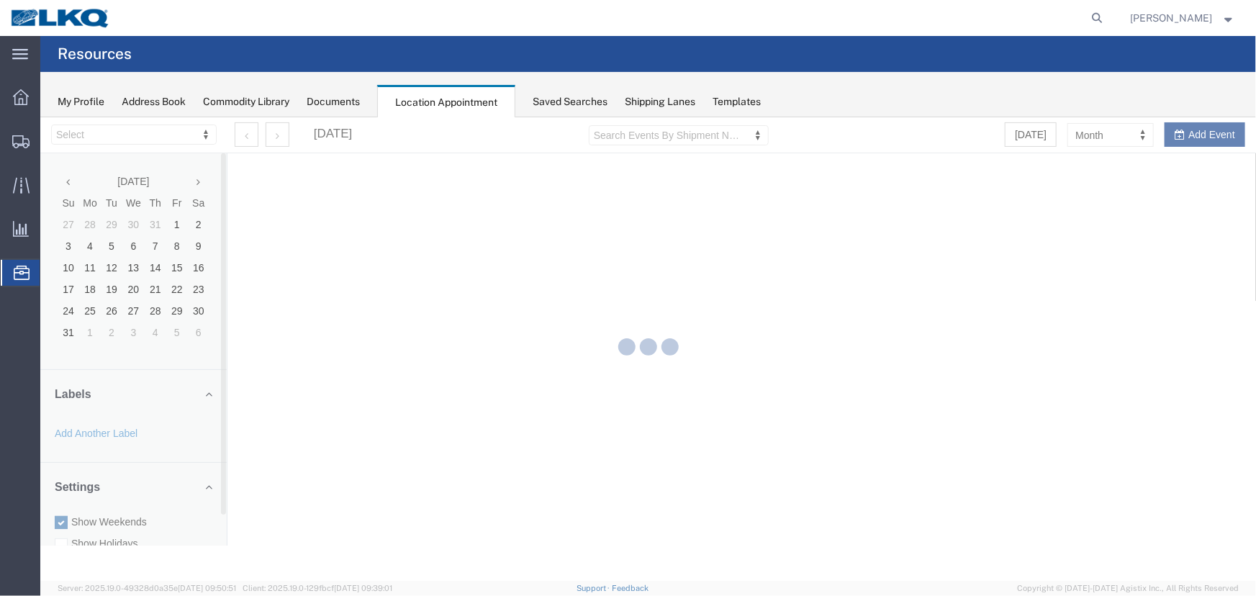
select select "27634"
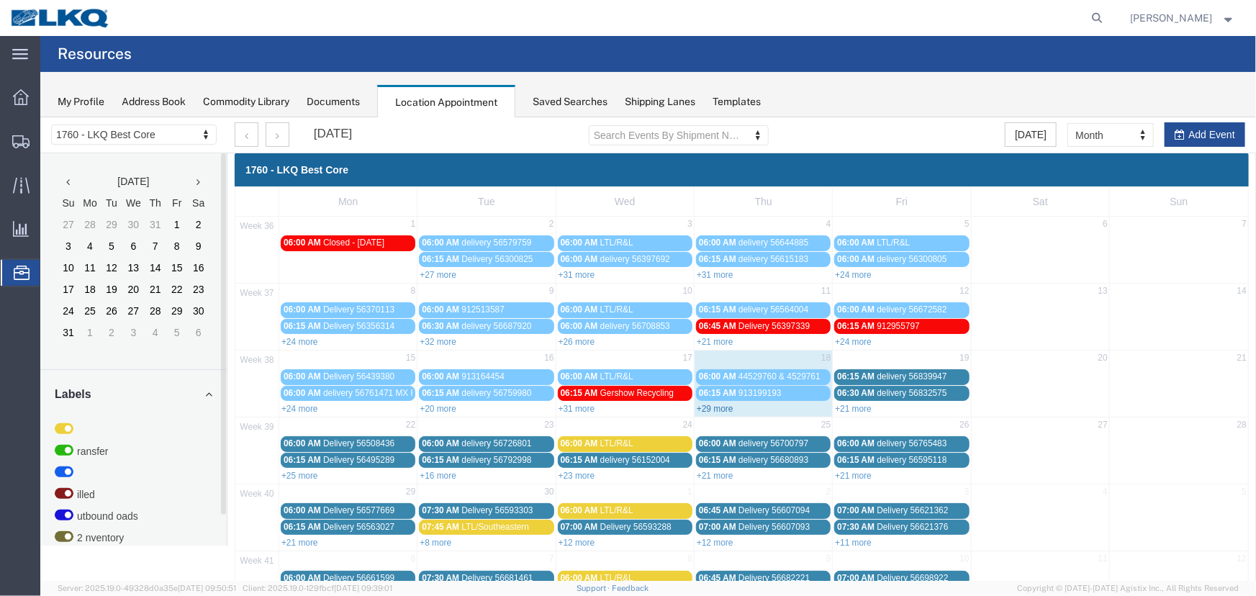
click at [721, 407] on link "+29 more" at bounding box center [714, 408] width 37 height 10
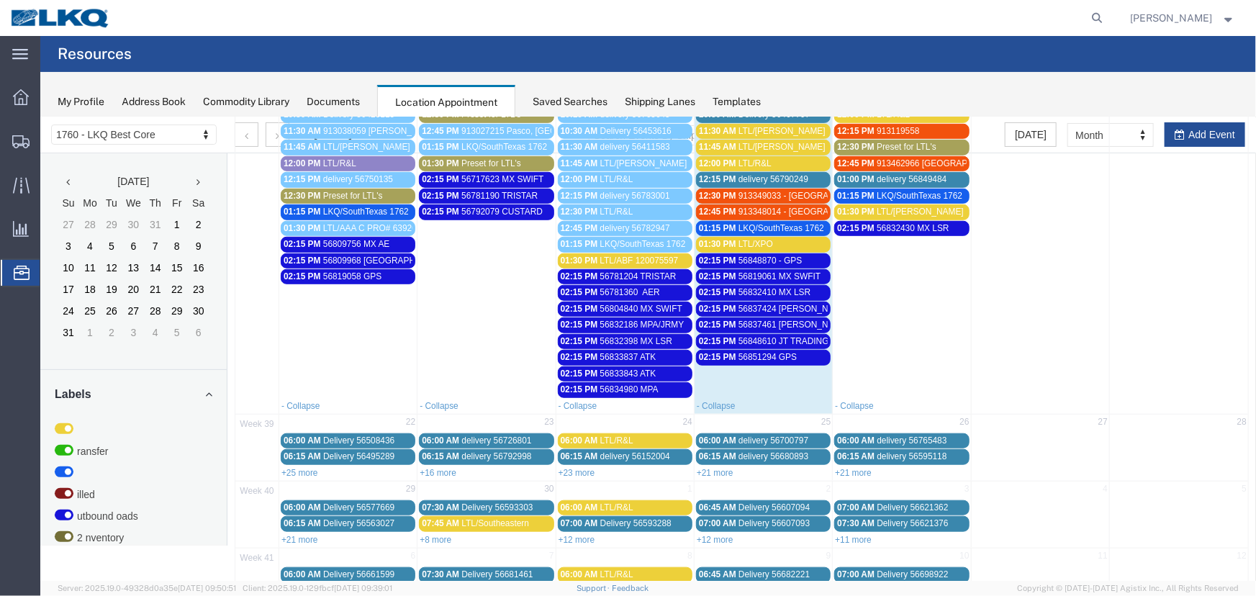
scroll to position [545, 0]
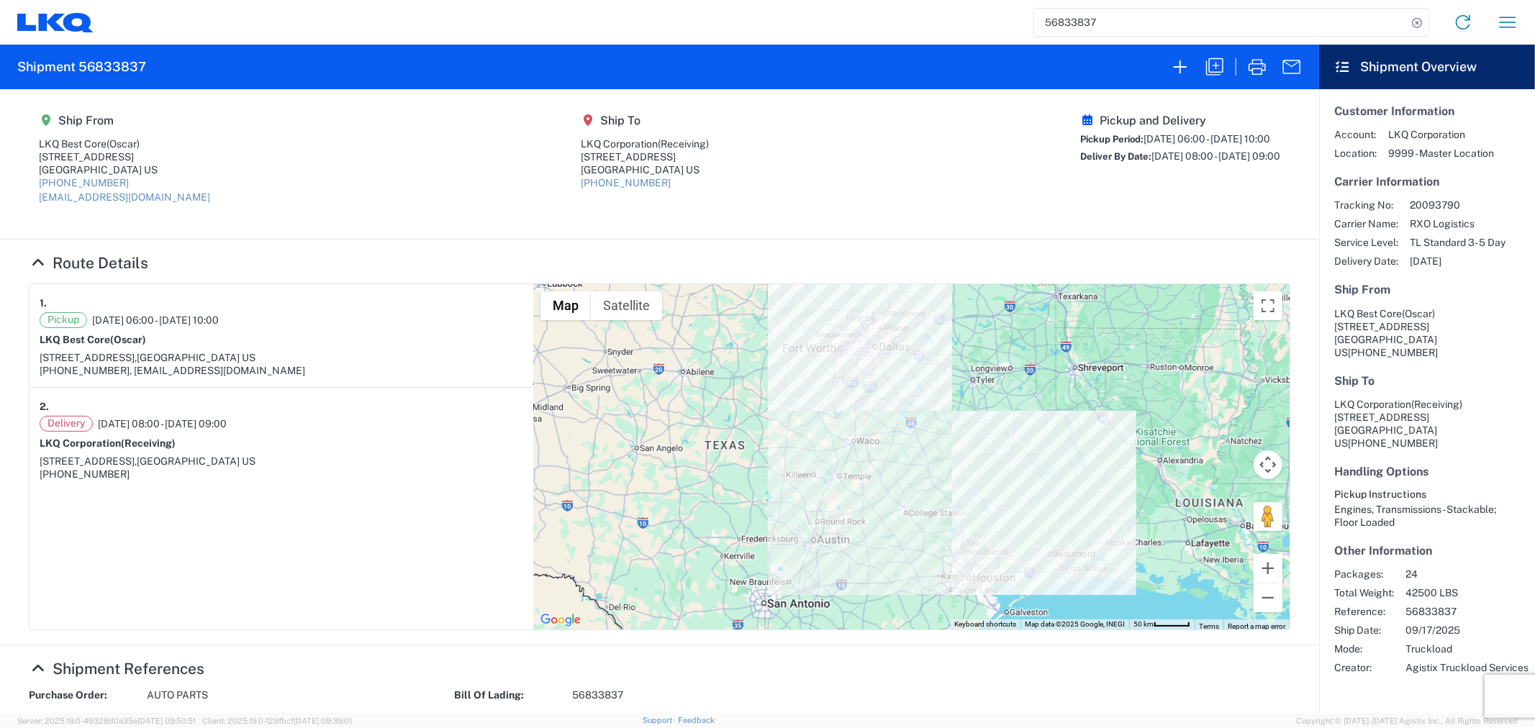
click at [853, 191] on agx-shipment-main-routing-info "Ship From LKQ Best Core (Oscar) 1714 West Mount Houston Road Houston, TX 77038 …" at bounding box center [659, 164] width 1261 height 121
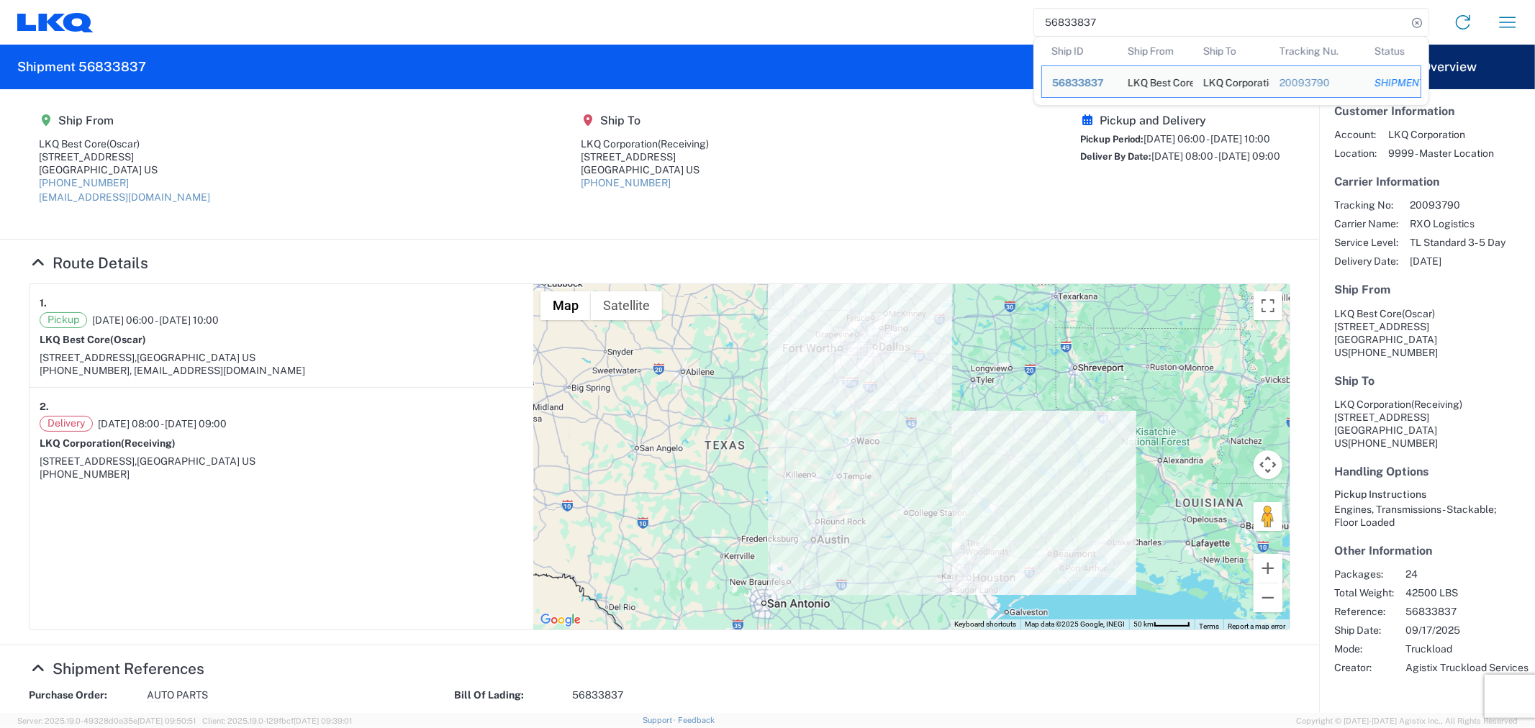
click at [1109, 19] on input "56833837" at bounding box center [1220, 22] width 373 height 27
drag, startPoint x: 1041, startPoint y: 27, endPoint x: 1034, endPoint y: 30, distance: 7.5
click at [1034, 30] on input "56833837" at bounding box center [1220, 22] width 373 height 27
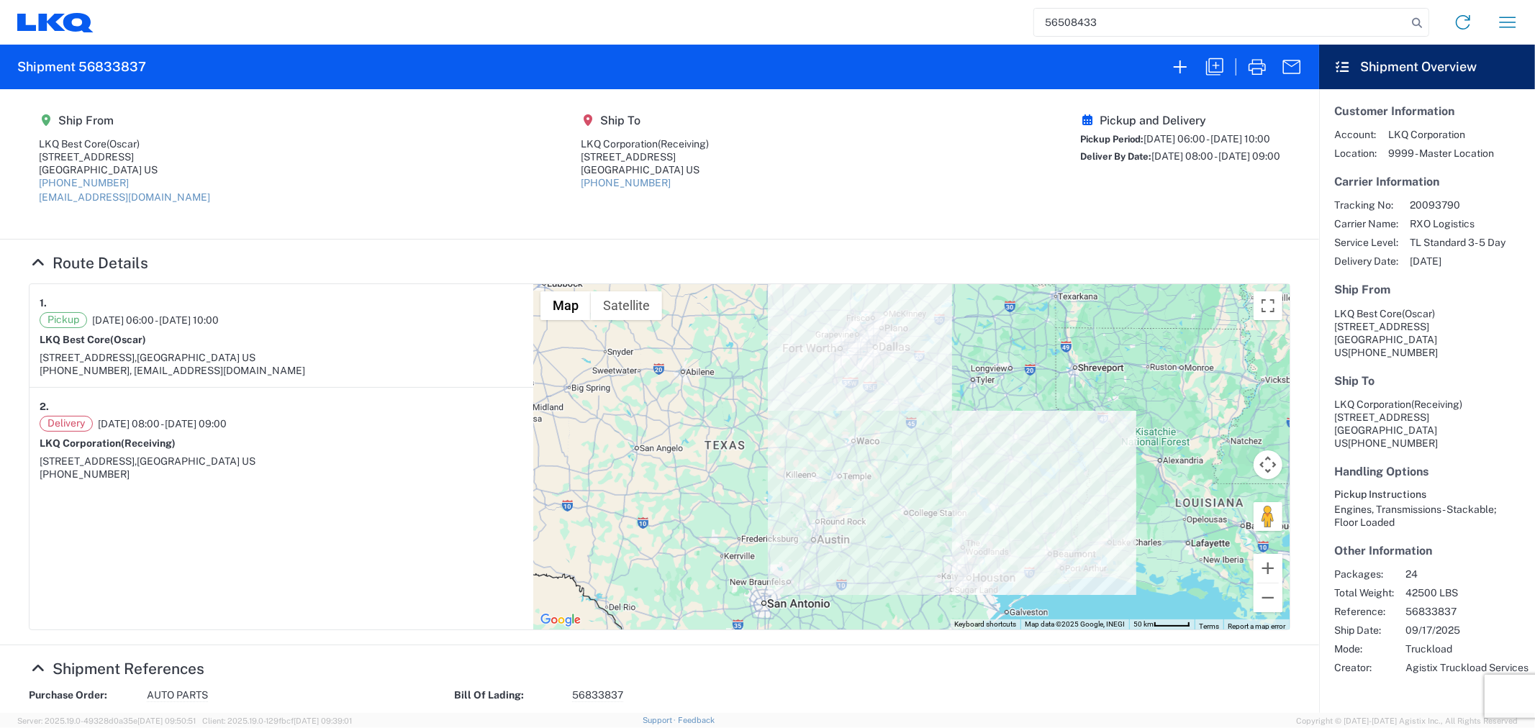
type input "56508433"
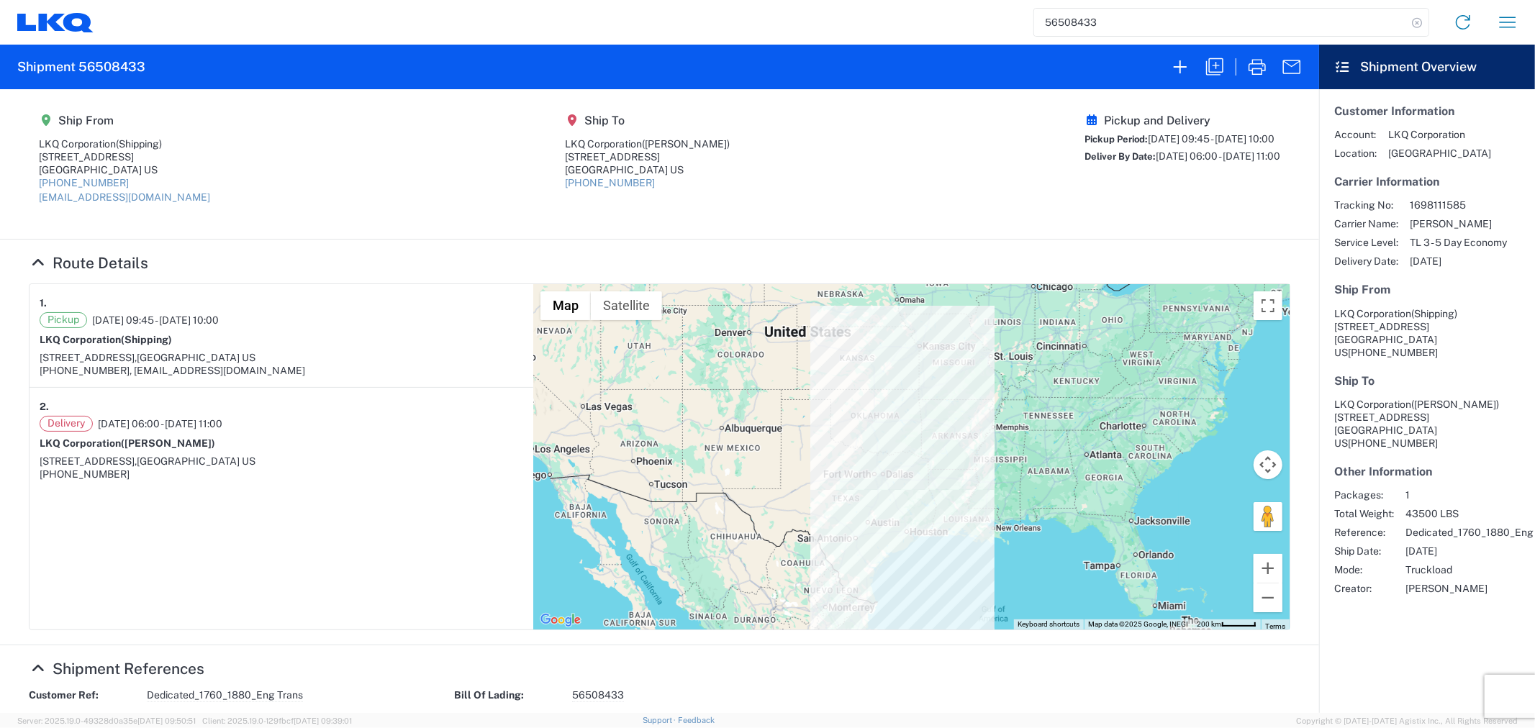
click at [1415, 24] on icon at bounding box center [1417, 23] width 20 height 20
click at [734, 183] on agx-shipment-main-routing-info "Ship From LKQ Corporation (Shipping) 1710 W Mount Houston Rd Houston, TX 77038 …" at bounding box center [659, 164] width 1261 height 121
click at [1271, 19] on input "search" at bounding box center [1220, 22] width 373 height 27
type input "53527095"
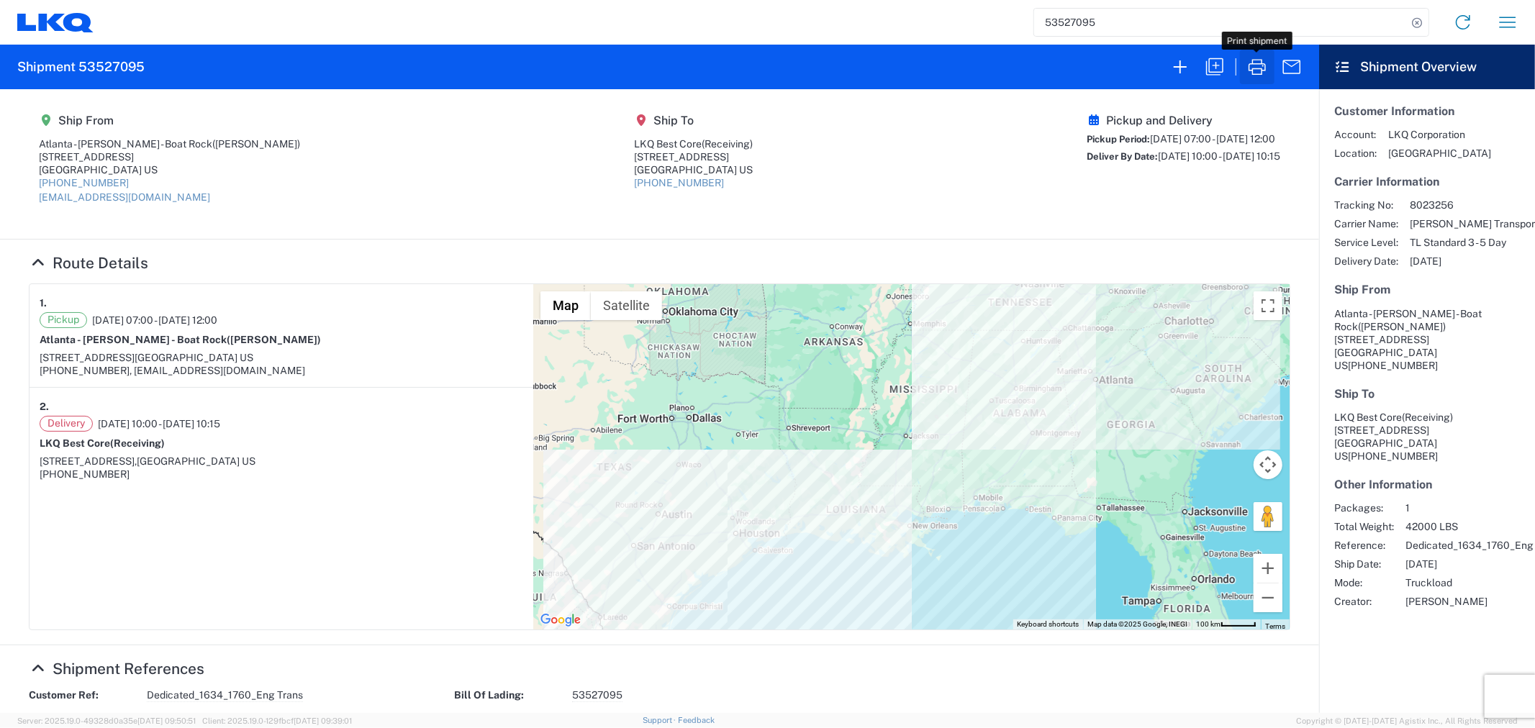
click at [1262, 73] on icon "button" at bounding box center [1256, 66] width 23 height 23
click at [979, 168] on agx-shipment-main-routing-info "Ship From Atlanta - Knopf - Boat Rock (Jason Voyles) 6320 BOAT ROCK BLVD Atlant…" at bounding box center [659, 164] width 1261 height 121
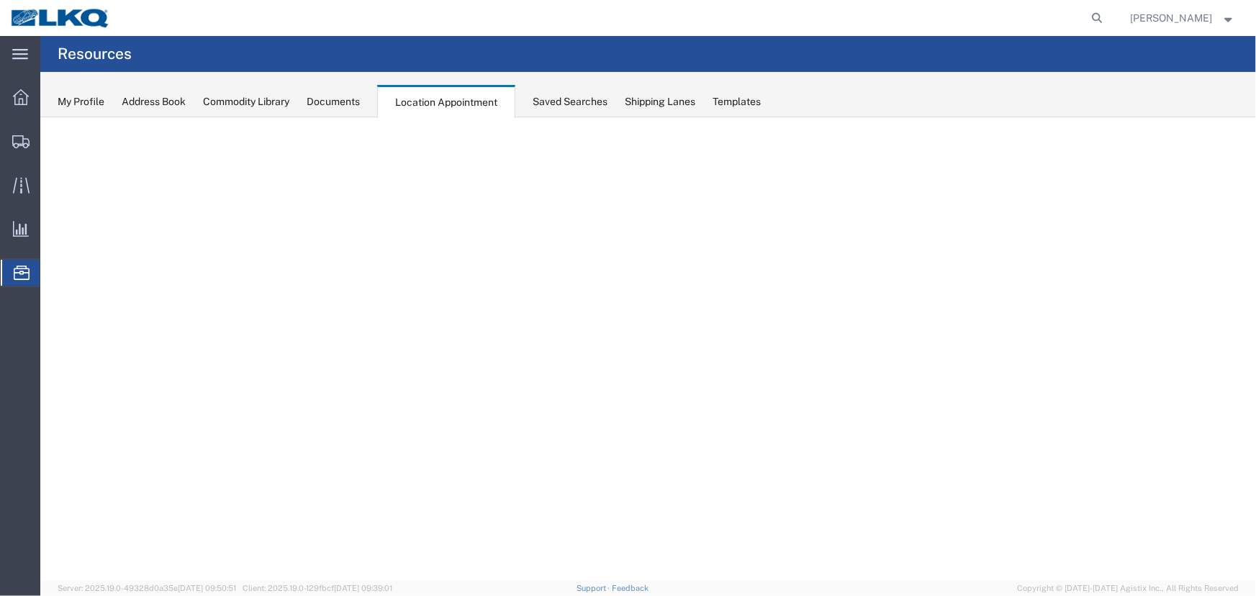
select select "27634"
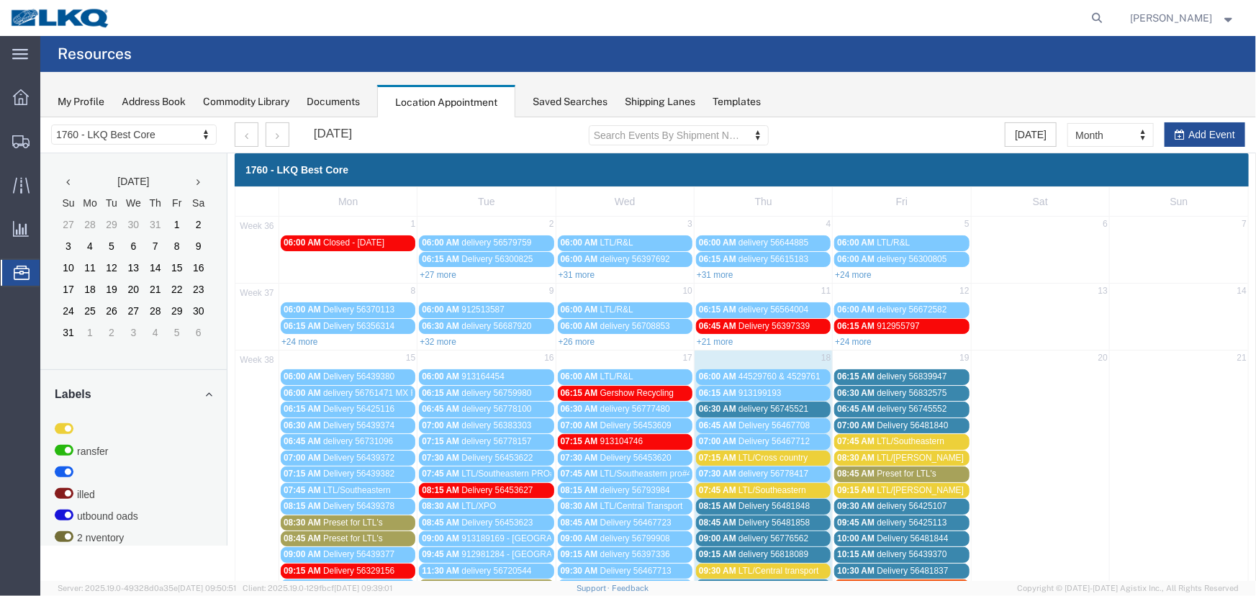
scroll to position [545, 0]
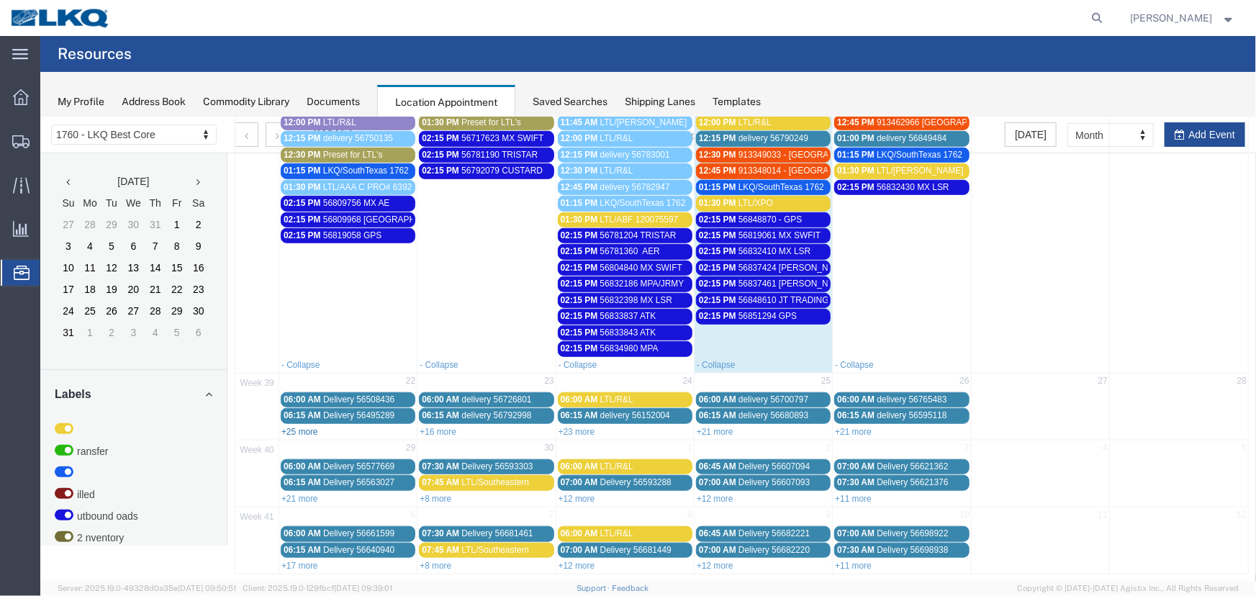
click at [304, 426] on link "+25 more" at bounding box center [299, 431] width 37 height 10
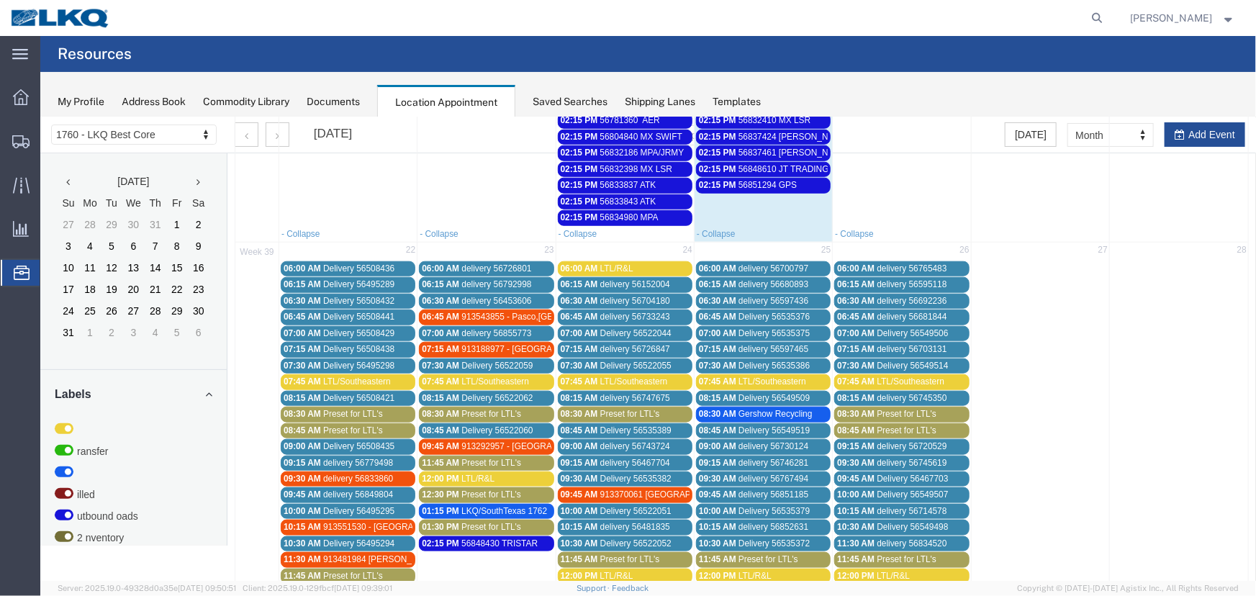
scroll to position [807, 0]
